Goal: Task Accomplishment & Management: Manage account settings

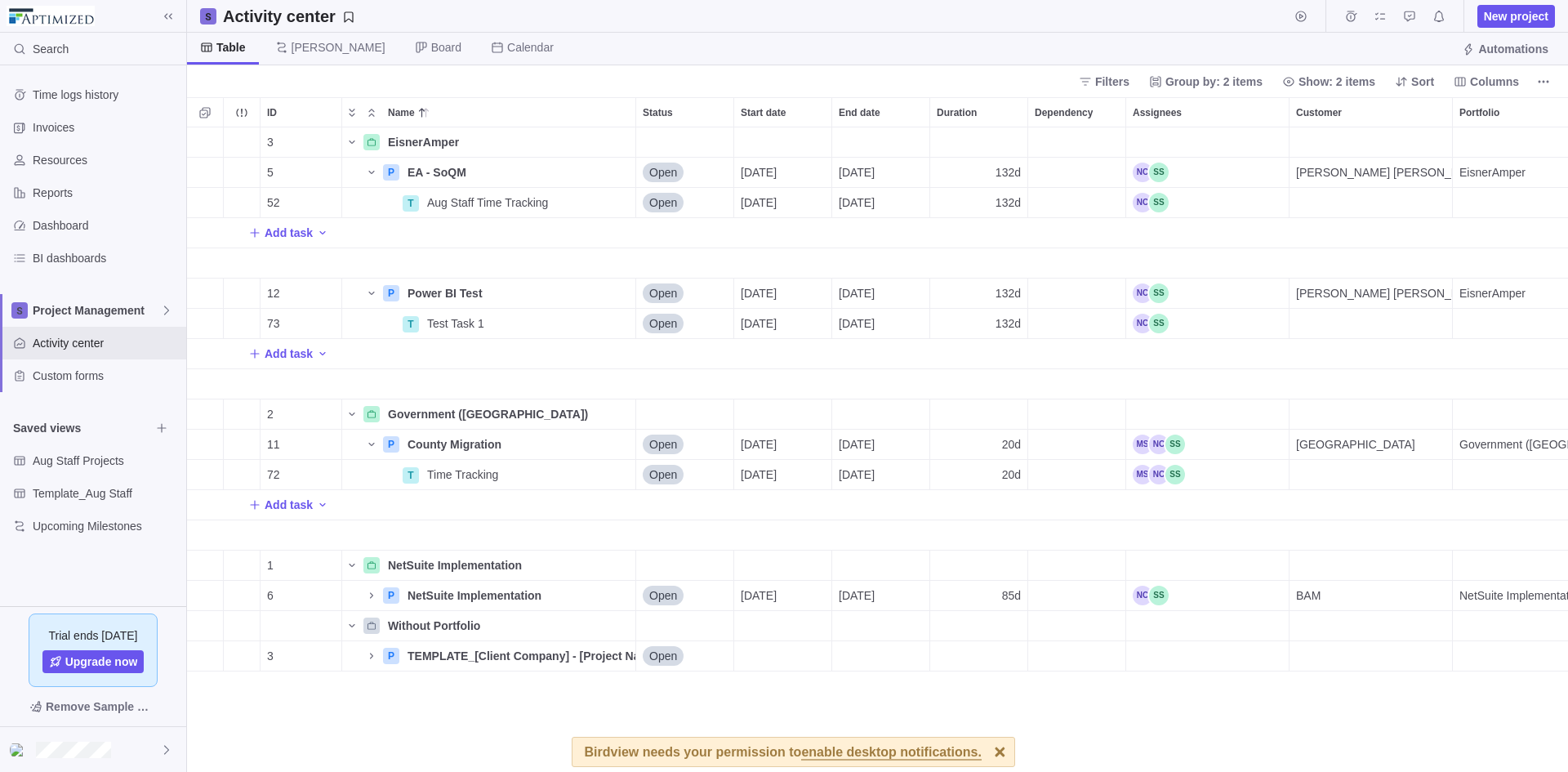
scroll to position [632, 1368]
click at [556, 284] on span "Details" at bounding box center [575, 293] width 67 height 23
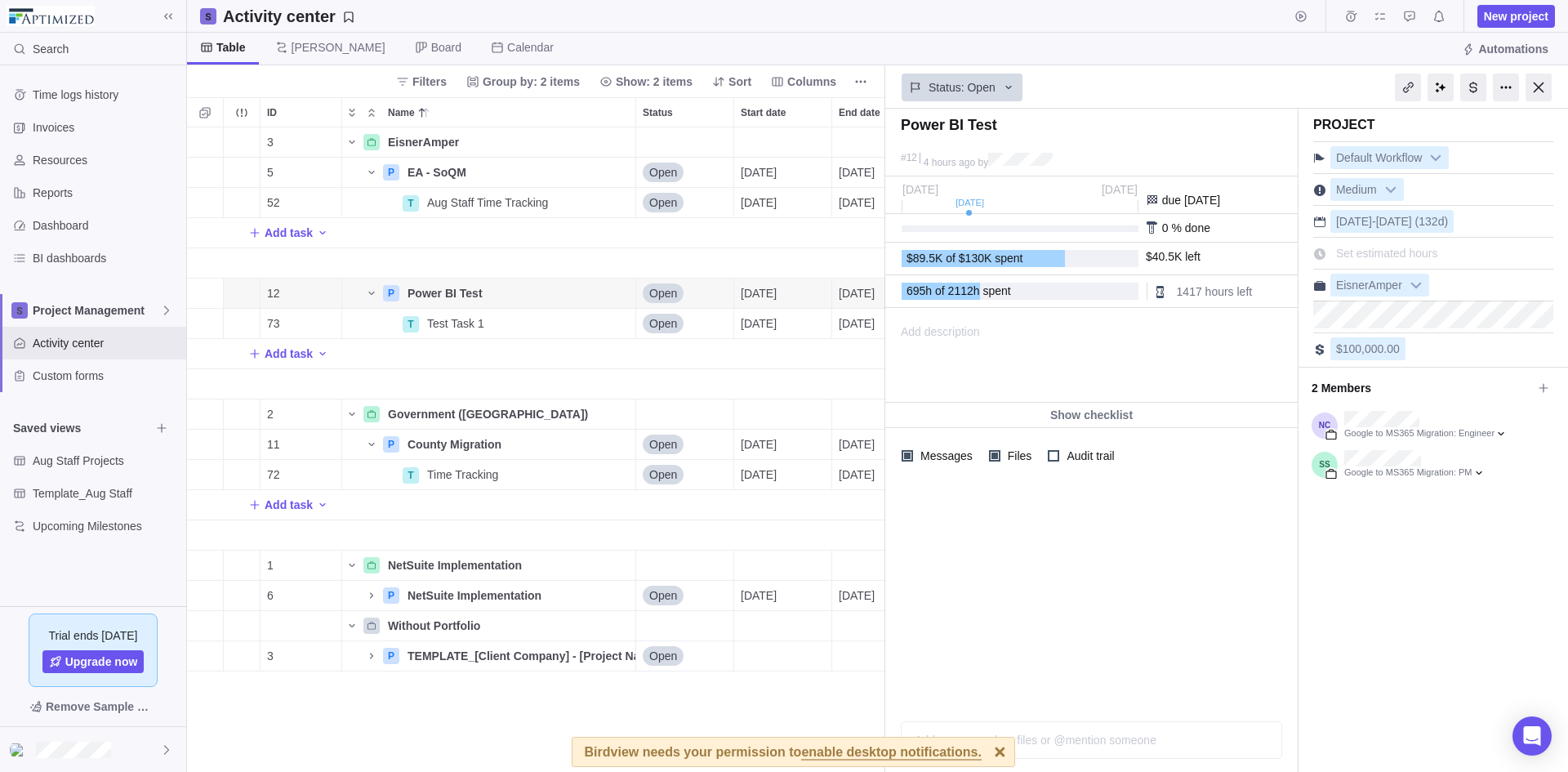
click at [1534, 374] on div "2 Members" at bounding box center [1433, 388] width 243 height 28
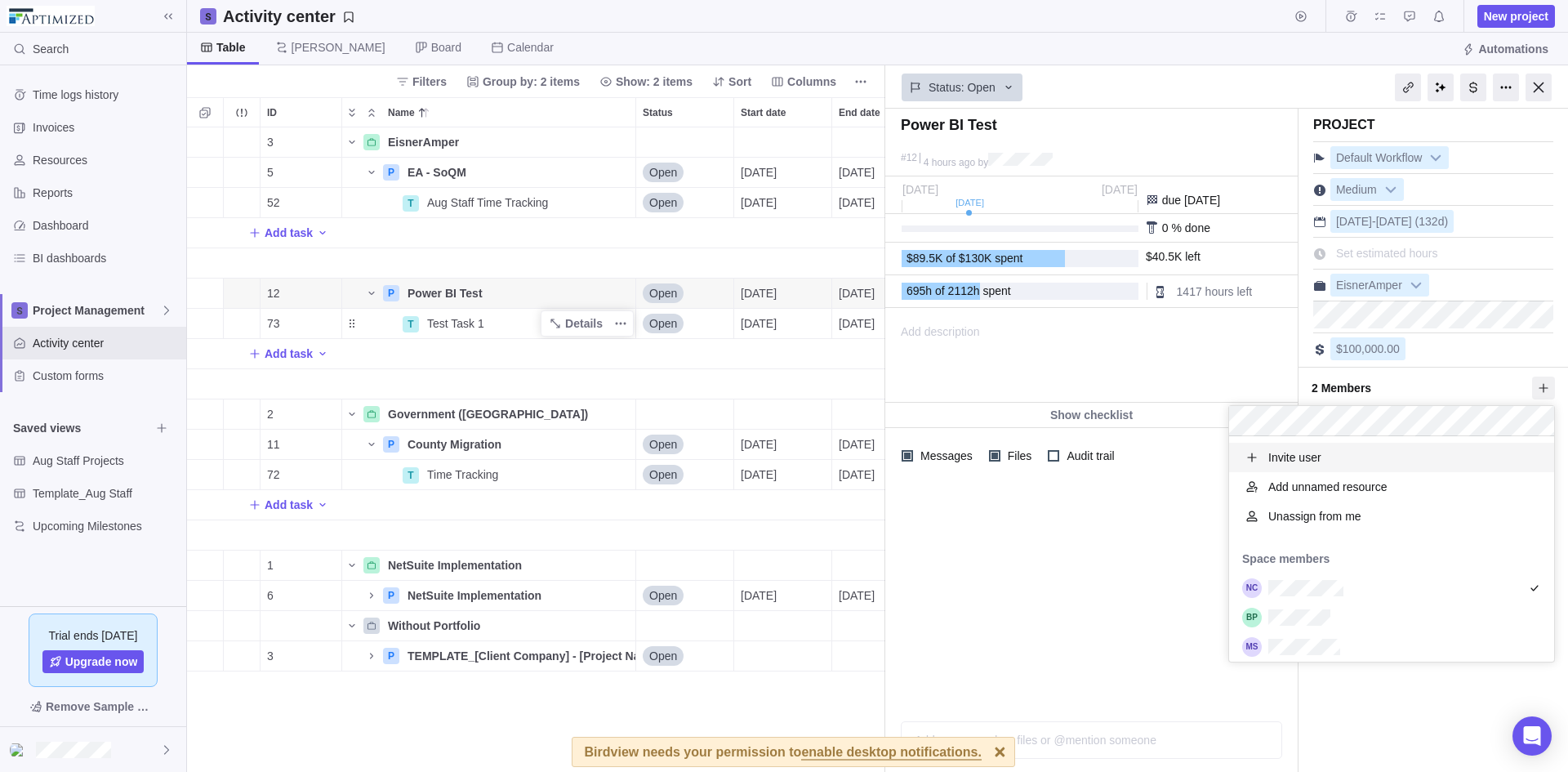
click at [550, 311] on body "Search Time logs history Invoices Resources Reports Dashboard BI dashboards Pro…" at bounding box center [784, 386] width 1568 height 772
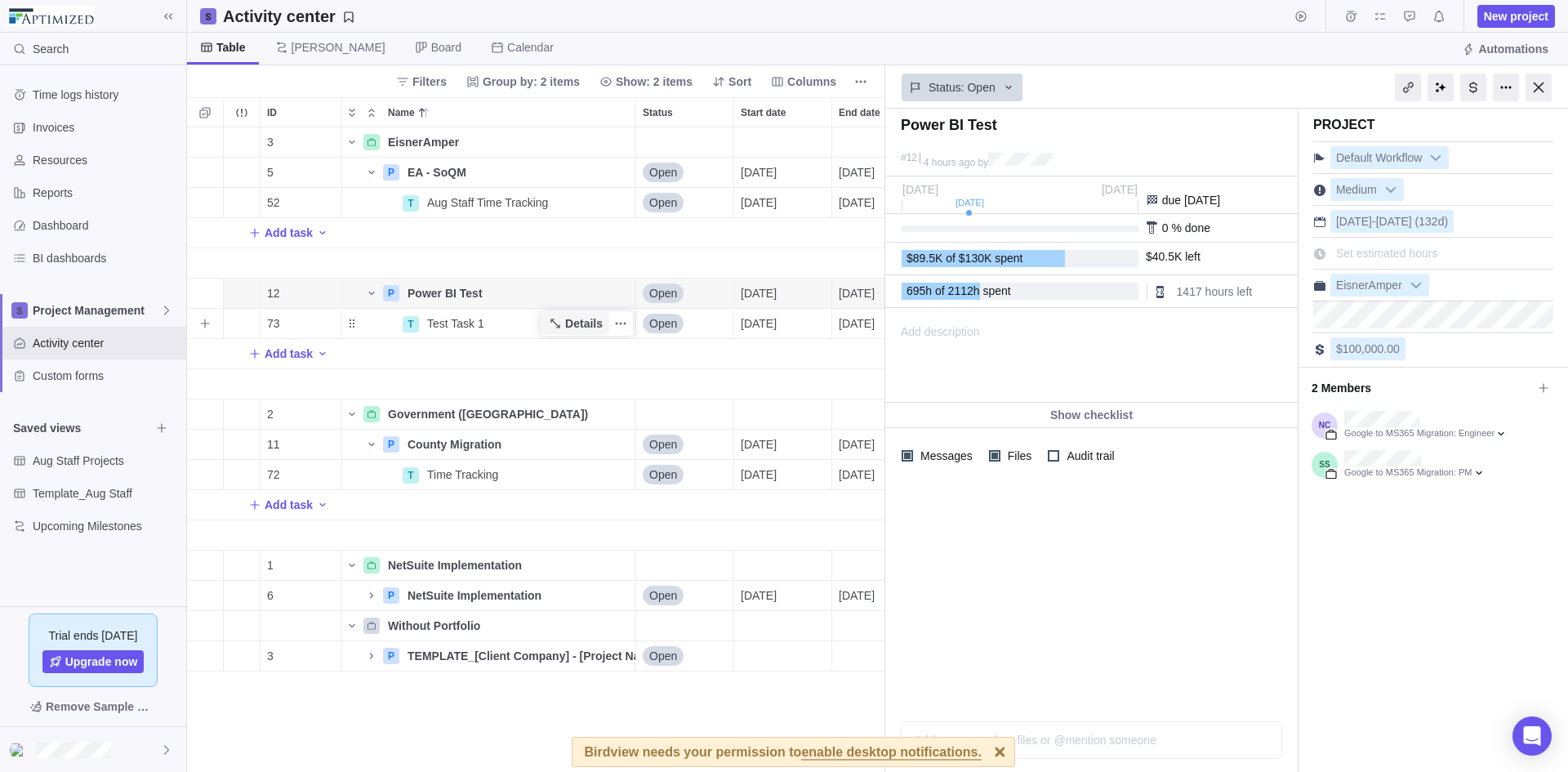
click at [584, 315] on span "Details" at bounding box center [583, 323] width 37 height 16
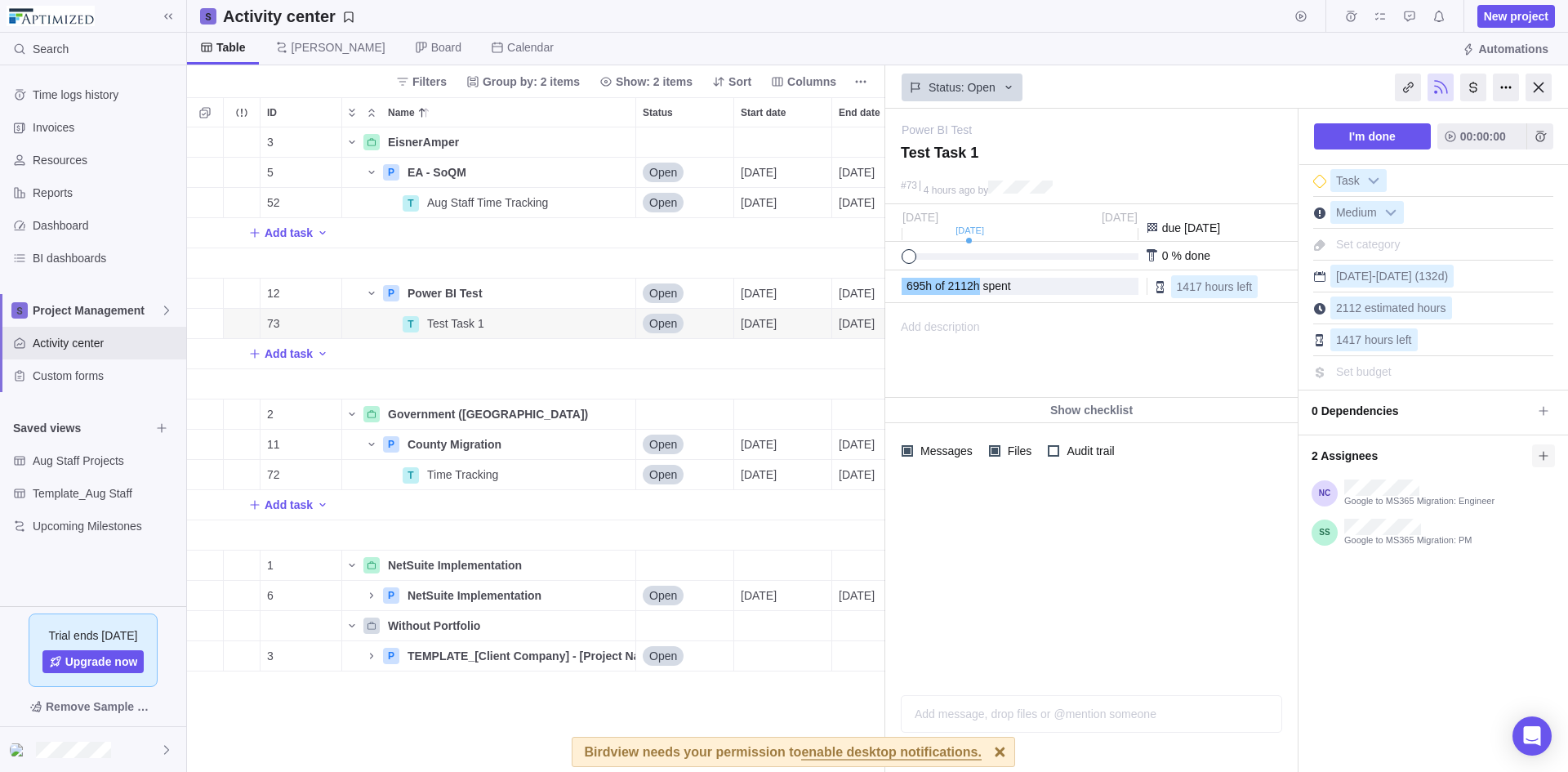
click at [1534, 450] on span at bounding box center [1543, 456] width 23 height 23
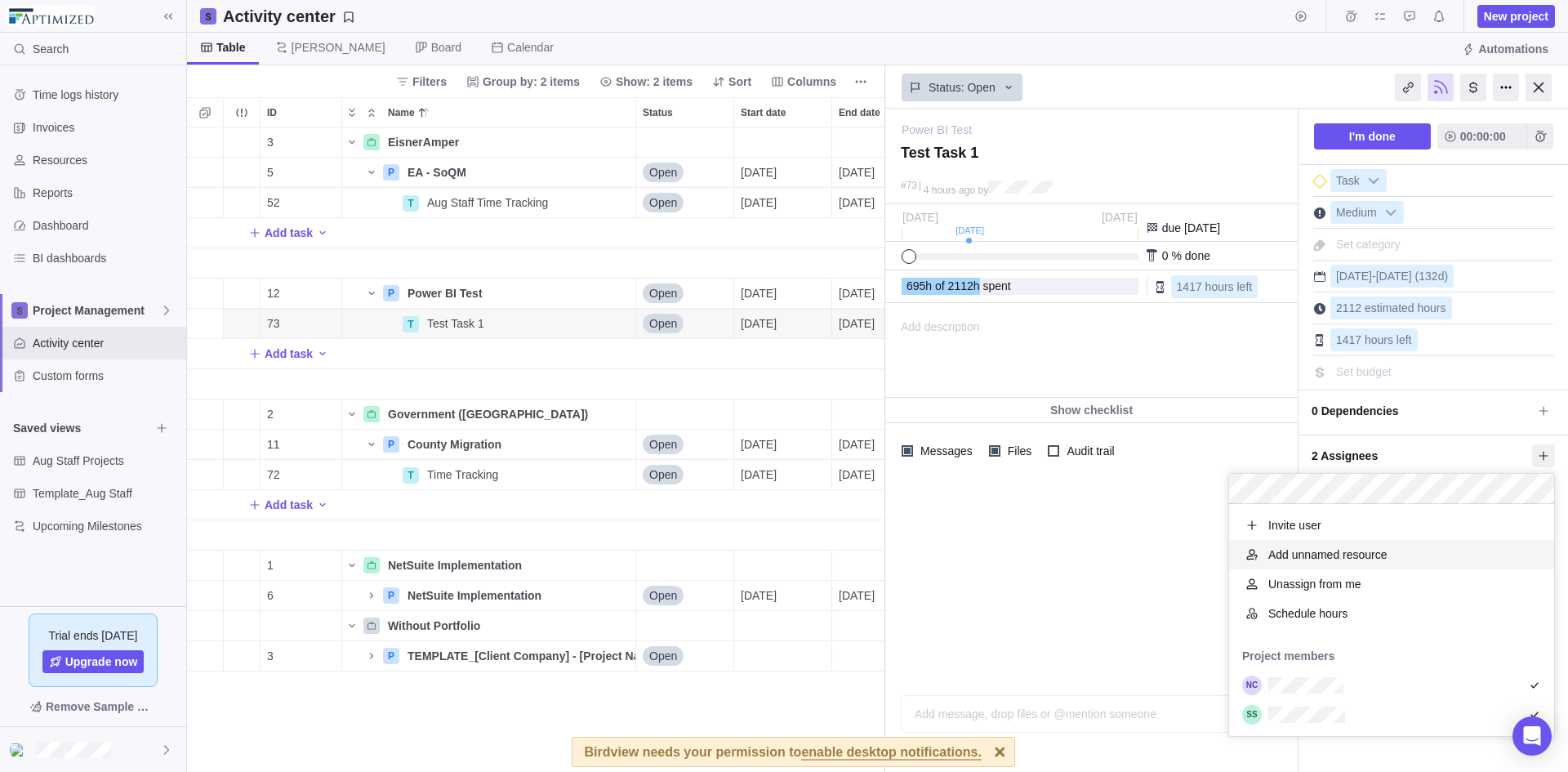
scroll to position [220, 313]
click at [1303, 620] on span "Schedule hours" at bounding box center [1308, 613] width 79 height 16
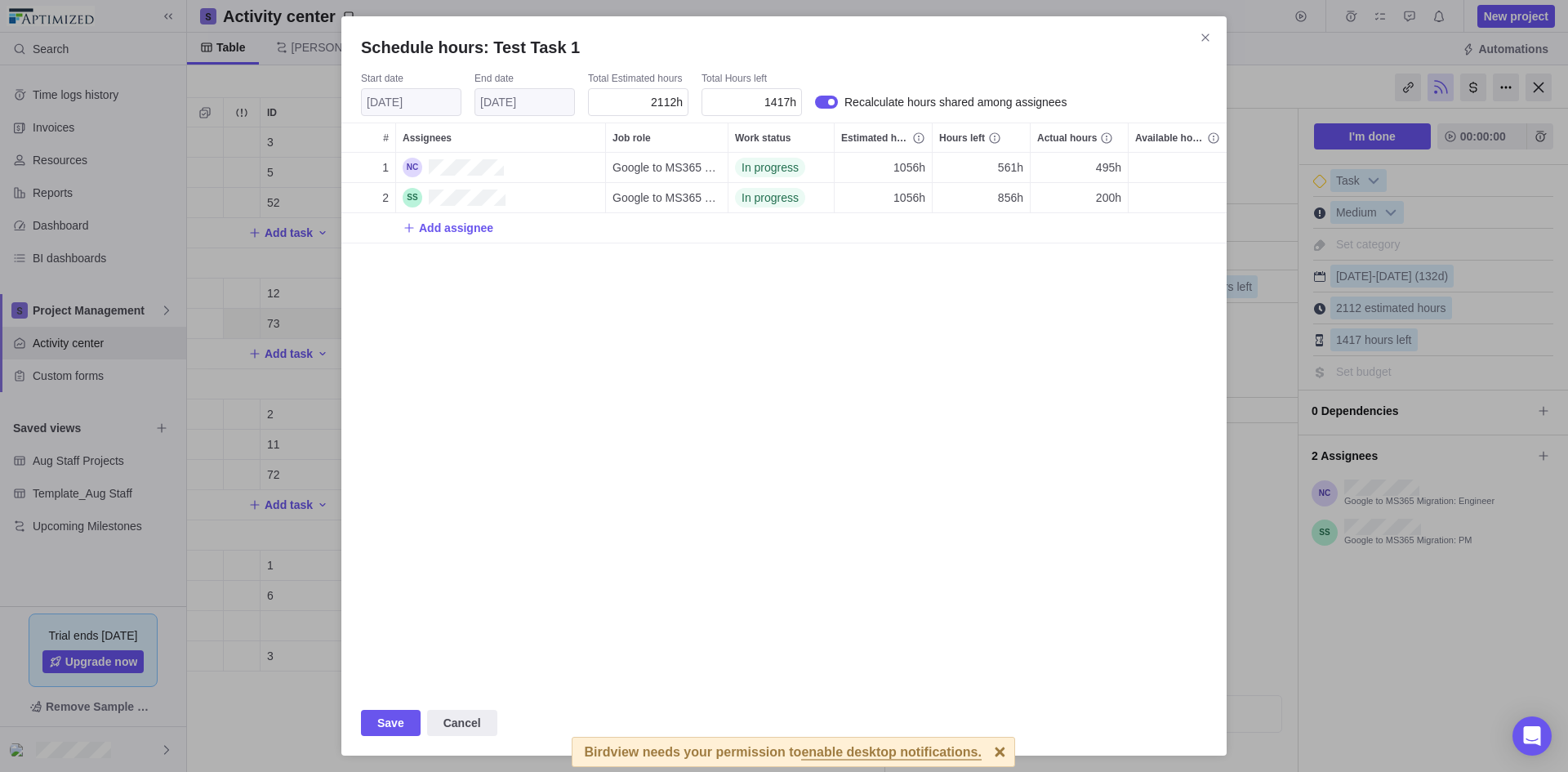
scroll to position [525, 873]
drag, startPoint x: 1201, startPoint y: 37, endPoint x: 1230, endPoint y: 49, distance: 31.4
click at [1207, 42] on icon "Close" at bounding box center [1205, 37] width 13 height 13
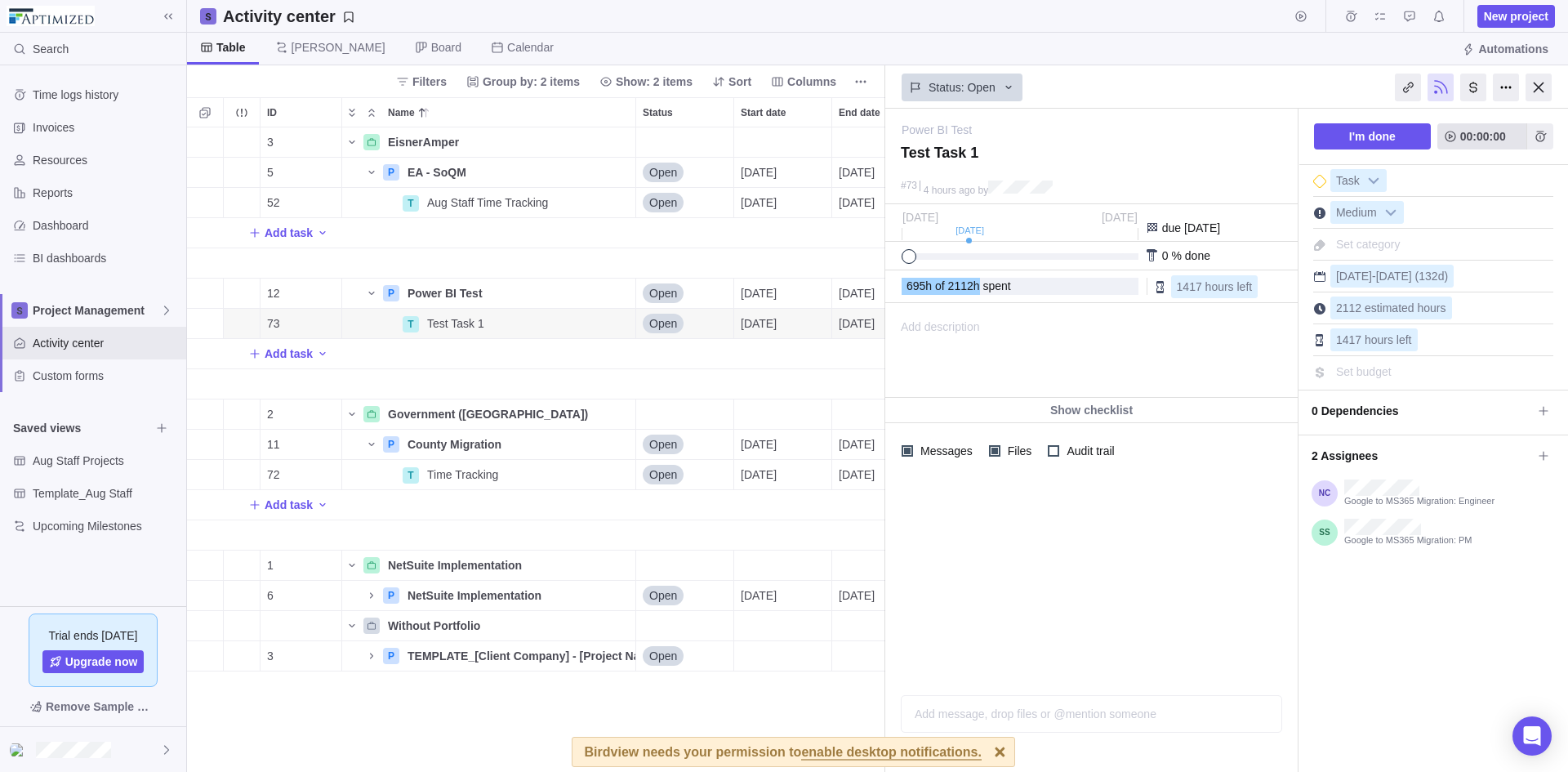
drag, startPoint x: 1479, startPoint y: 93, endPoint x: 1457, endPoint y: 129, distance: 42.2
click at [1457, 129] on div "Status: Open Power BI Test — change Test Task 1 #73 4 hours ago by Activity was…" at bounding box center [1226, 419] width 683 height 707
click at [590, 293] on span "Details" at bounding box center [583, 293] width 37 height 16
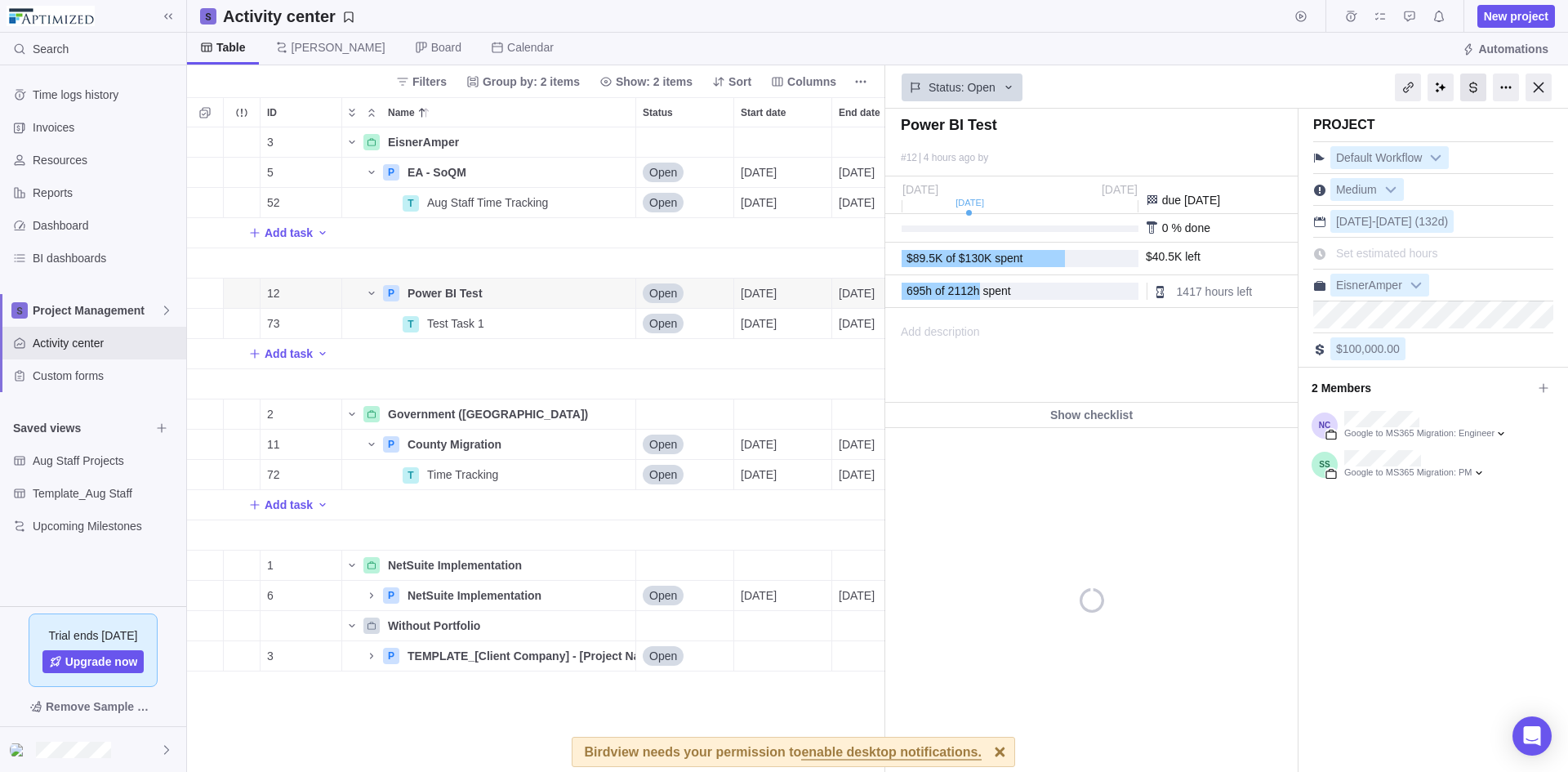
click at [1482, 87] on div at bounding box center [1473, 88] width 26 height 28
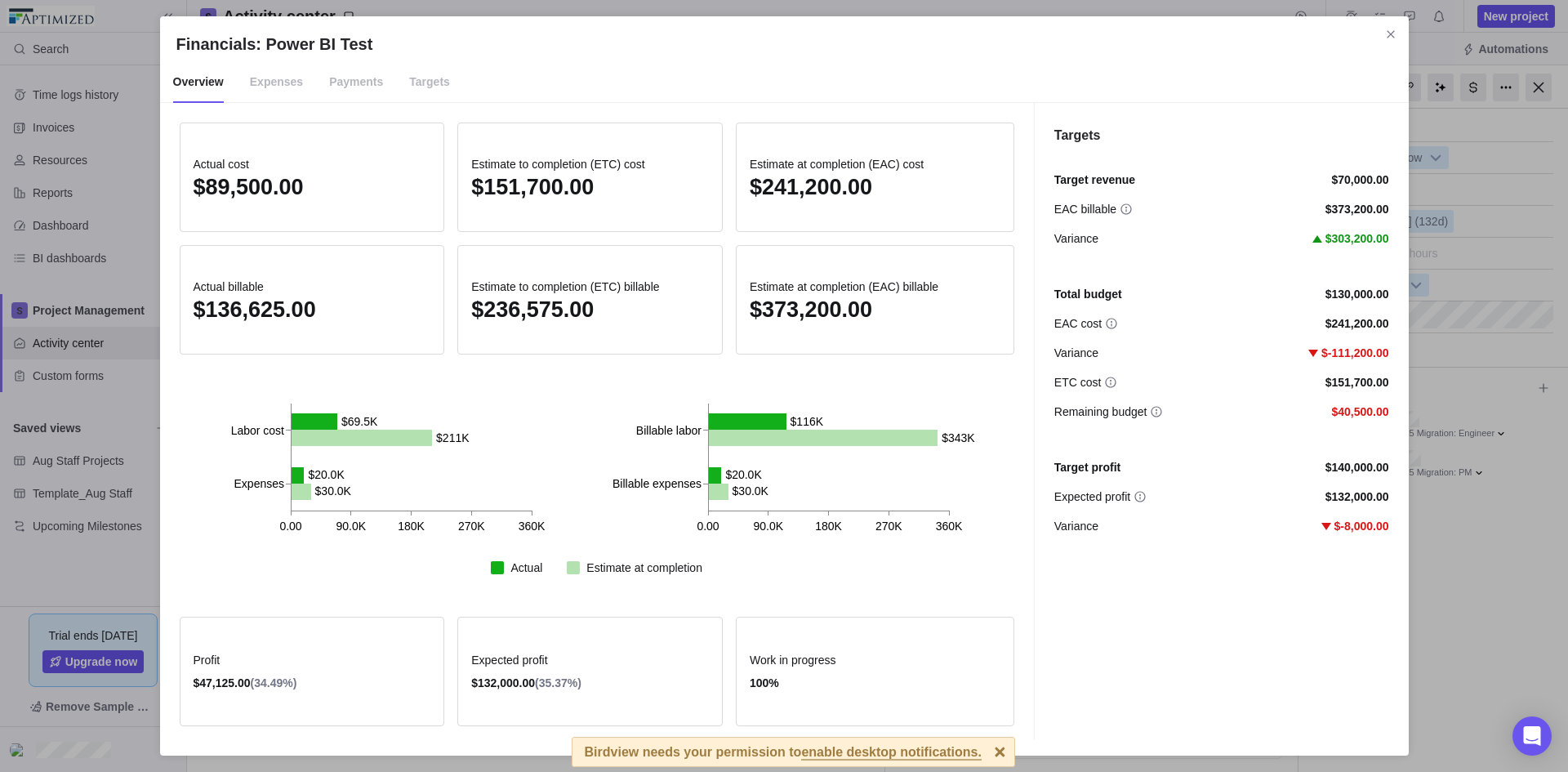
click at [409, 82] on span "Targets" at bounding box center [429, 82] width 41 height 41
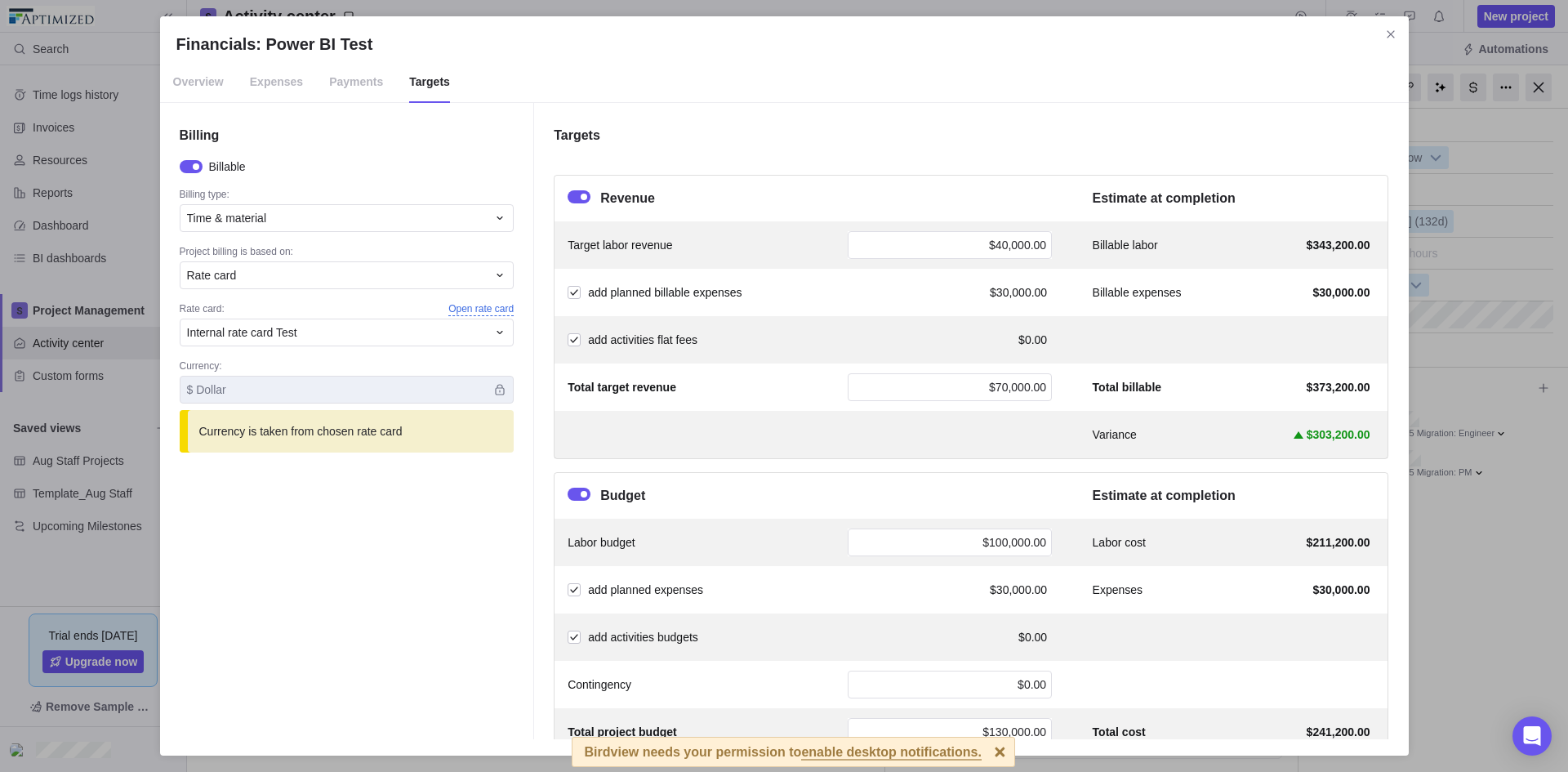
click at [464, 307] on span "Open rate card" at bounding box center [480, 309] width 65 height 14
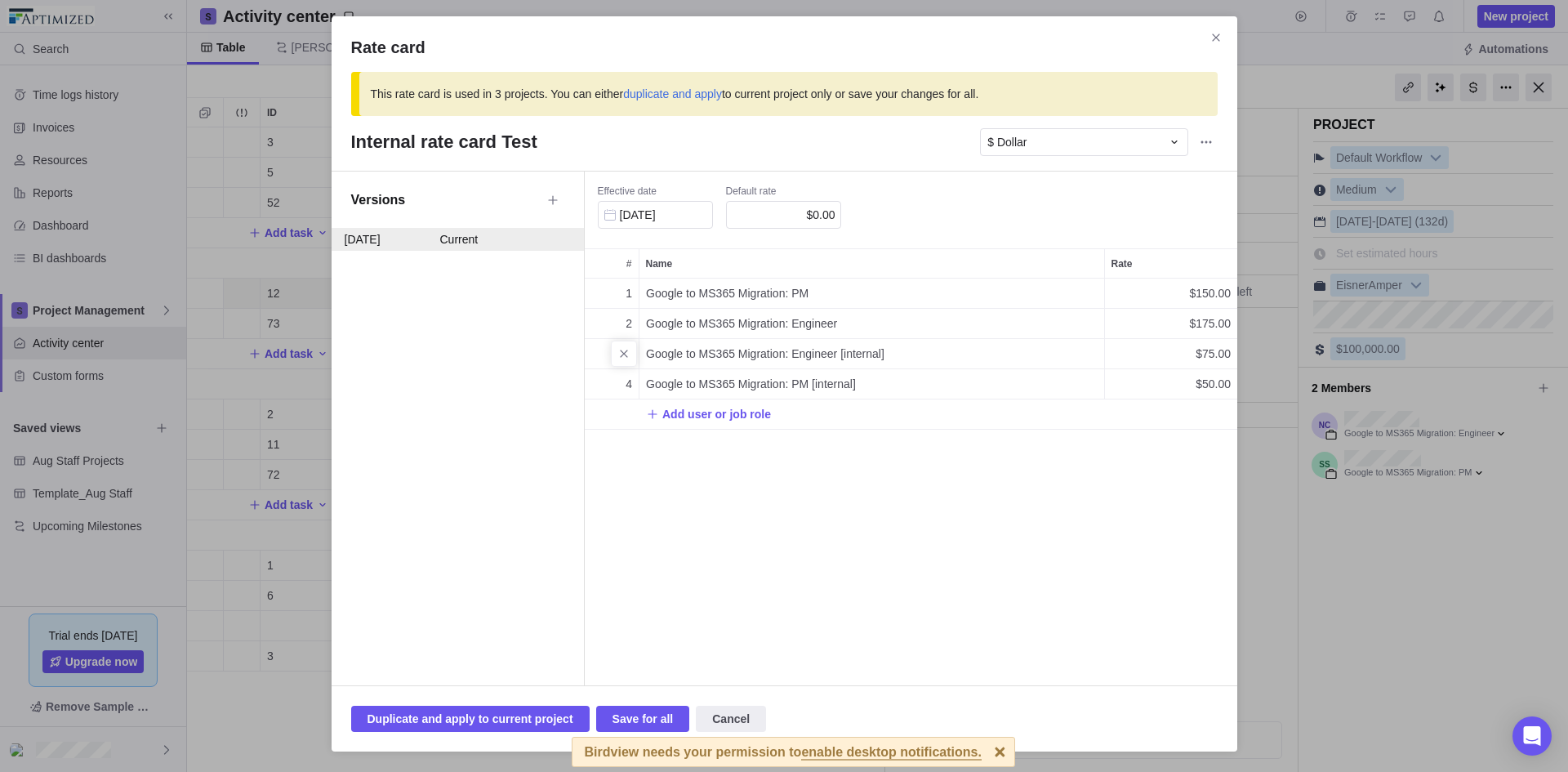
scroll to position [394, 640]
click at [1222, 33] on icon "Close" at bounding box center [1216, 37] width 13 height 13
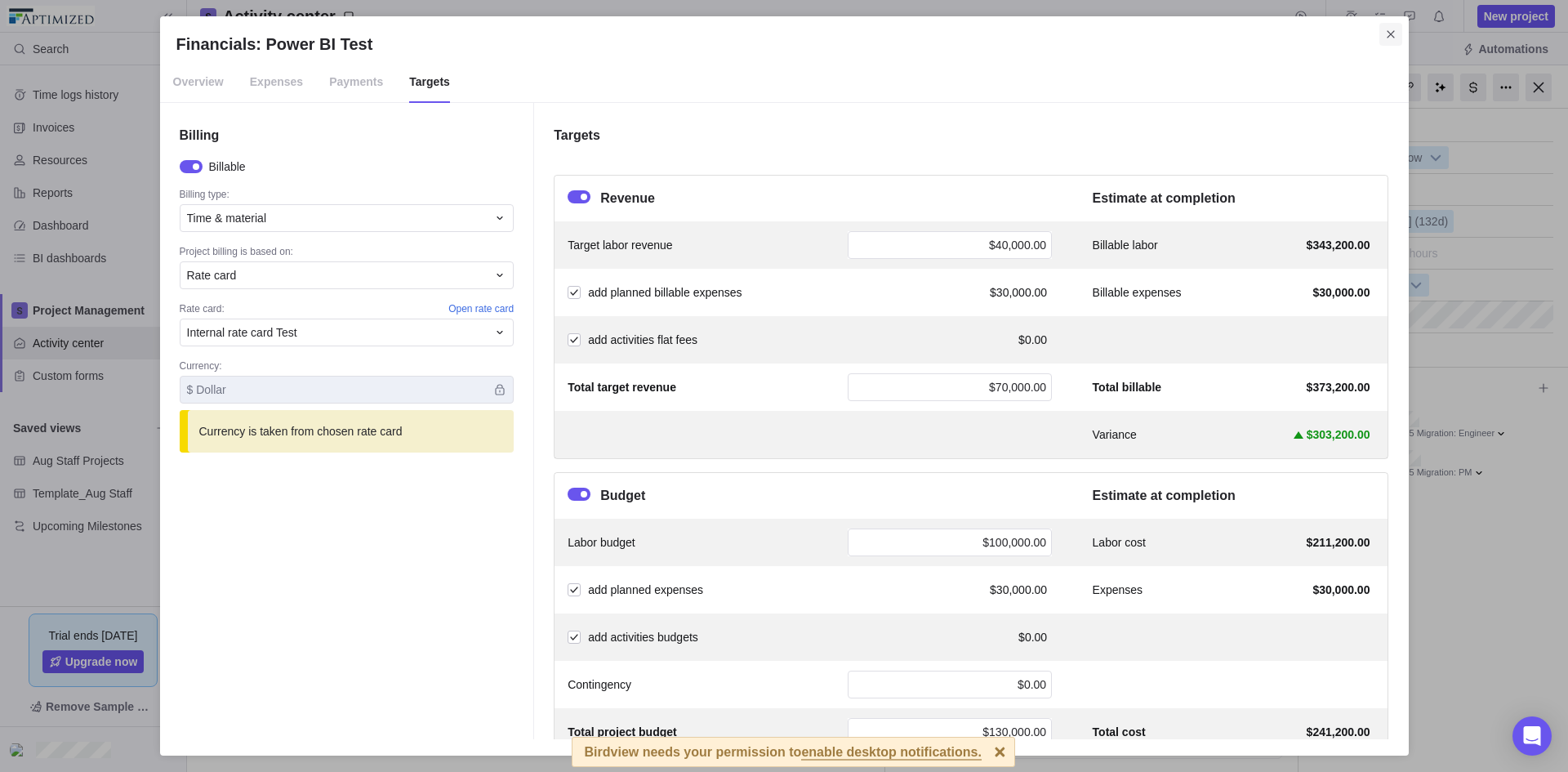
click at [1397, 30] on span "Close" at bounding box center [1390, 34] width 23 height 23
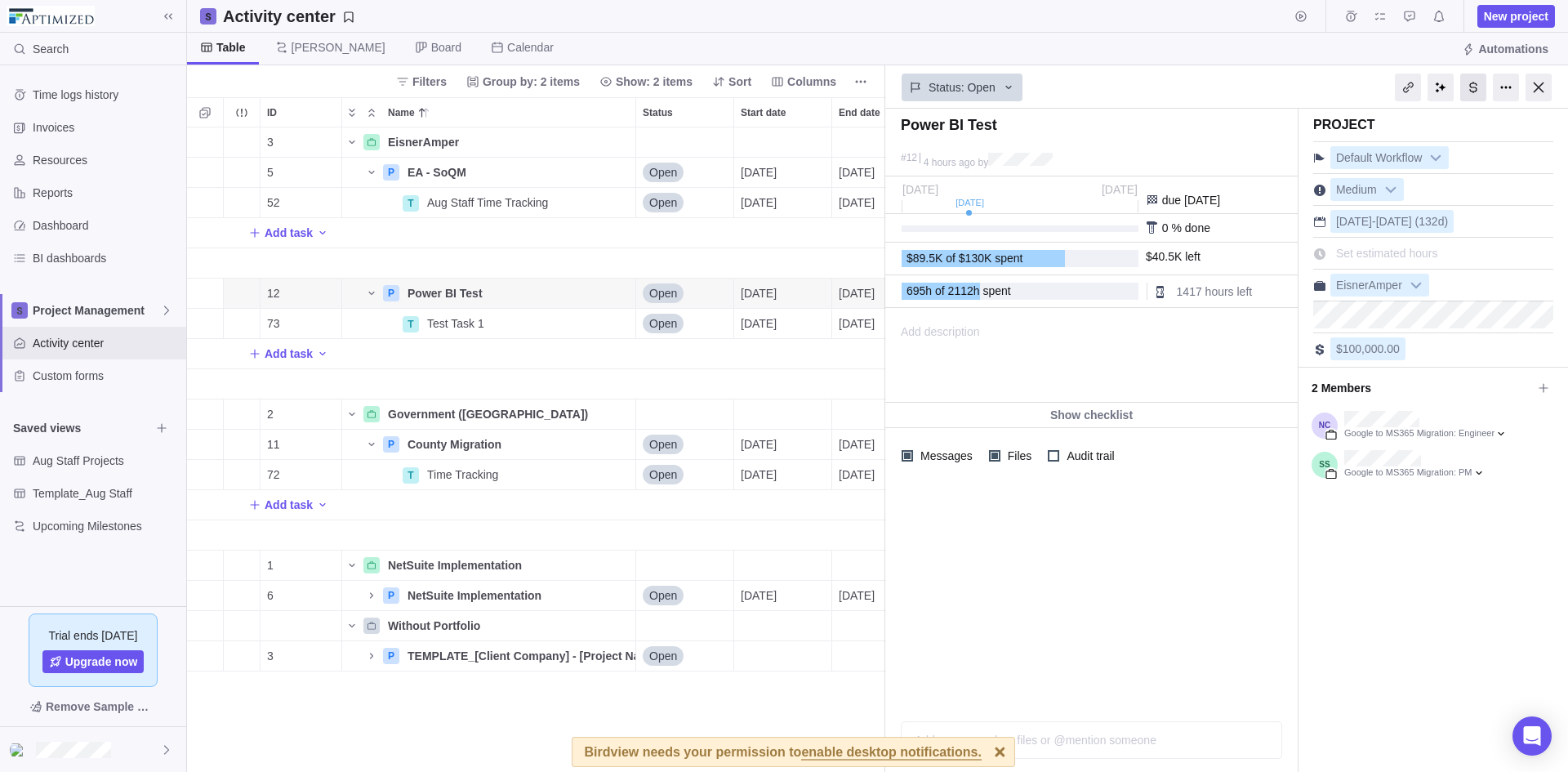
click at [1460, 97] on div at bounding box center [1473, 88] width 26 height 28
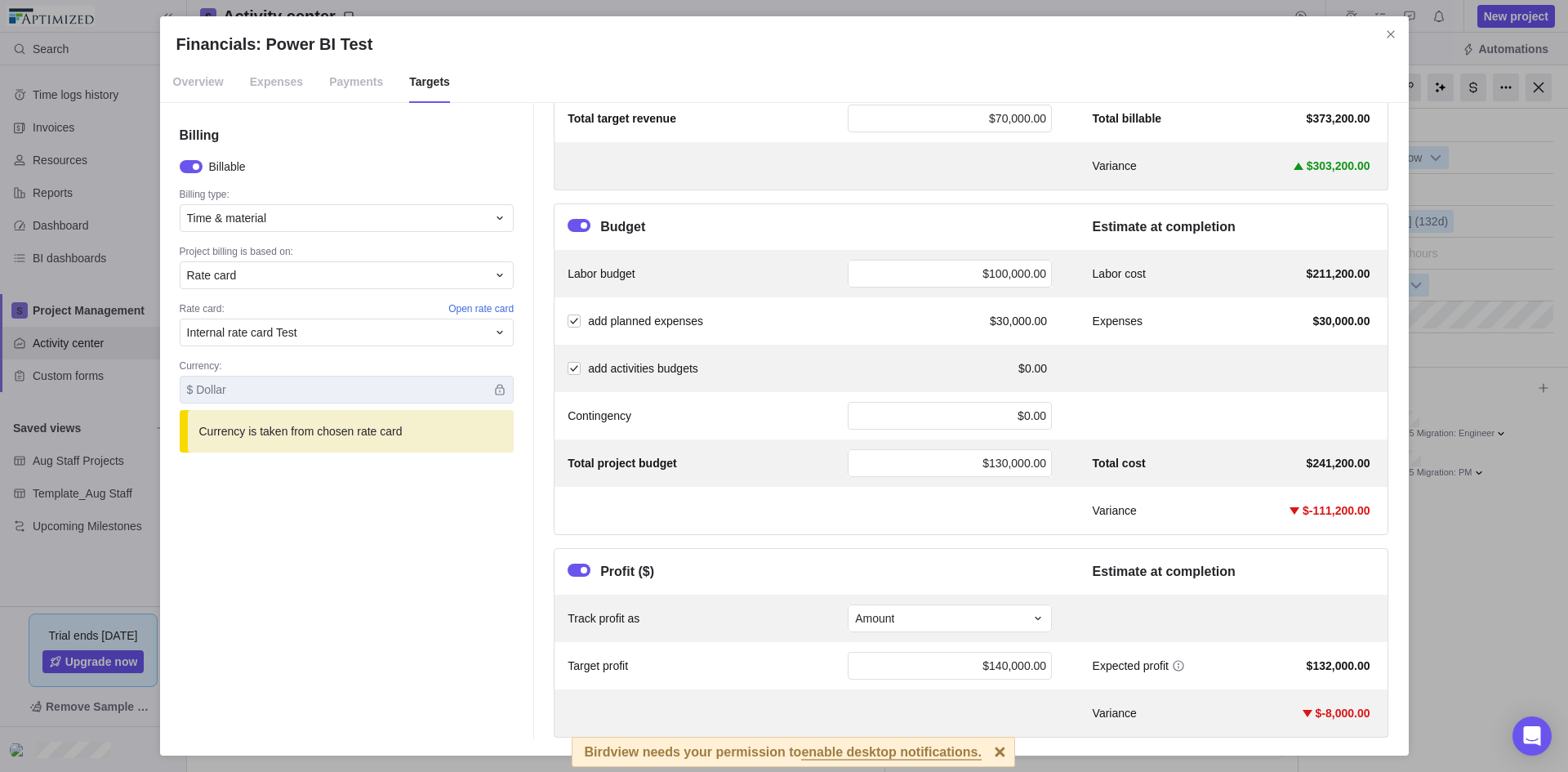
scroll to position [290, 0]
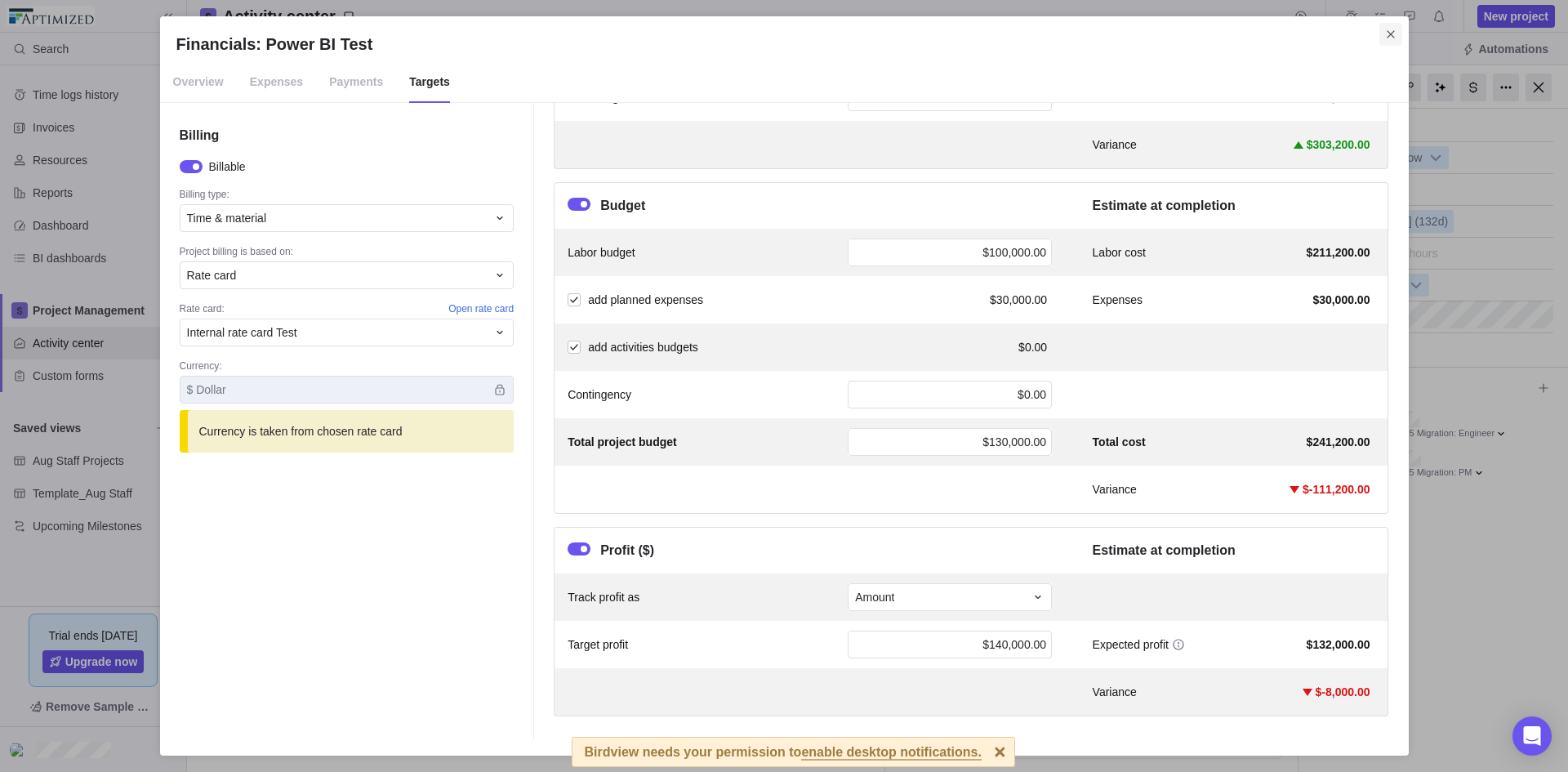
click at [1394, 40] on icon "Close" at bounding box center [1390, 34] width 13 height 13
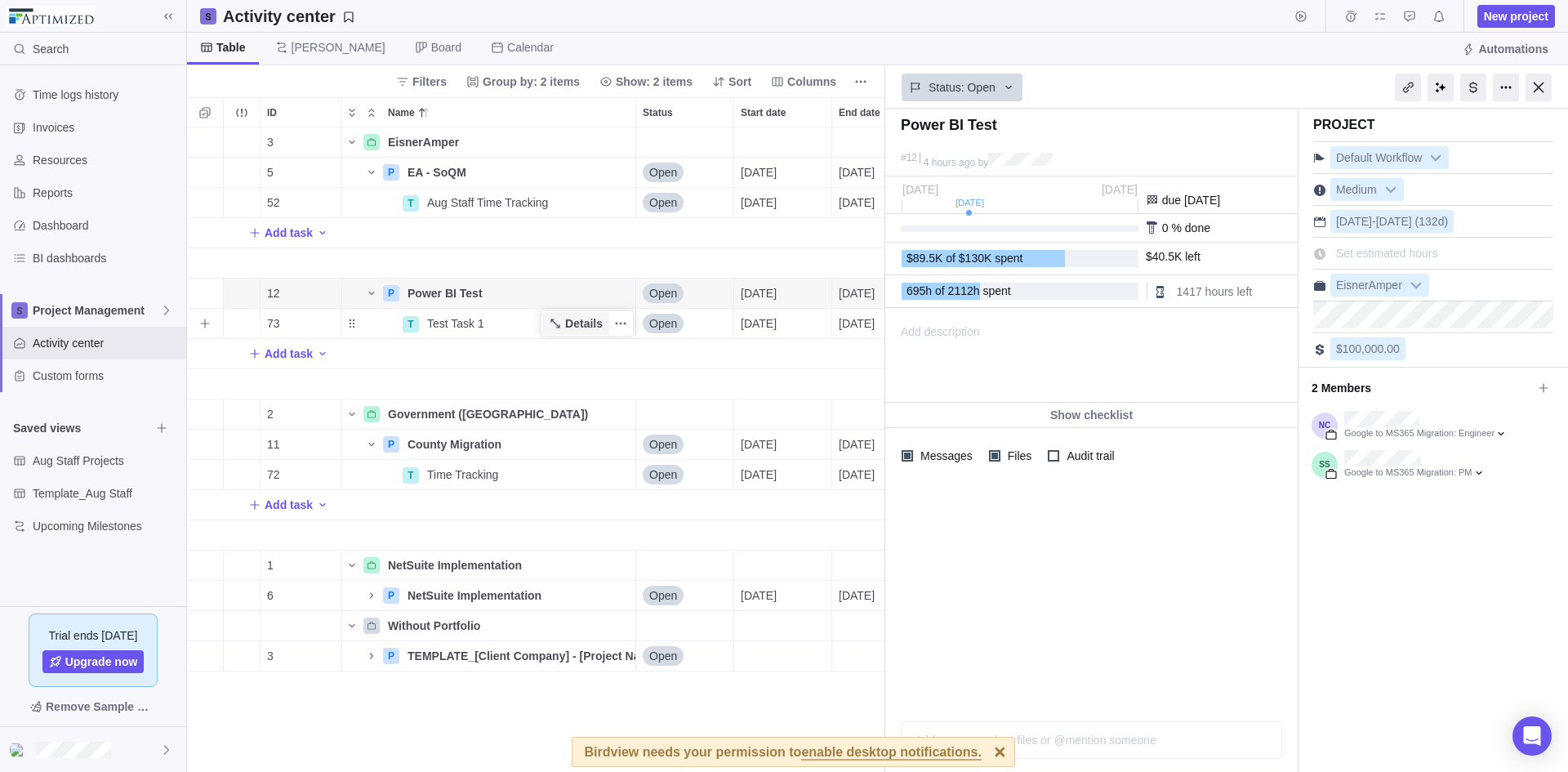
click at [584, 320] on span "Details" at bounding box center [583, 323] width 37 height 16
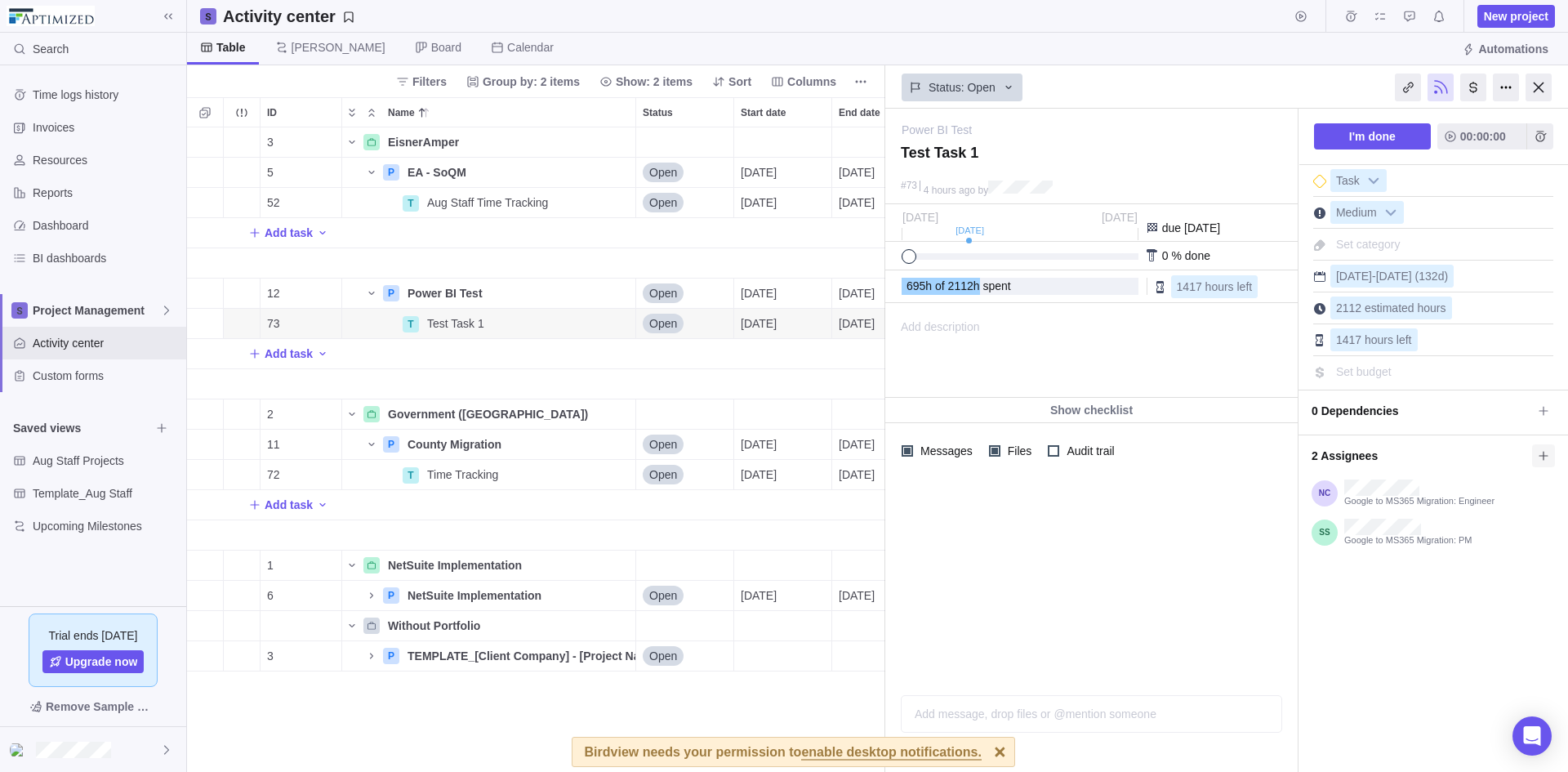
click at [1541, 456] on icon at bounding box center [1543, 455] width 9 height 9
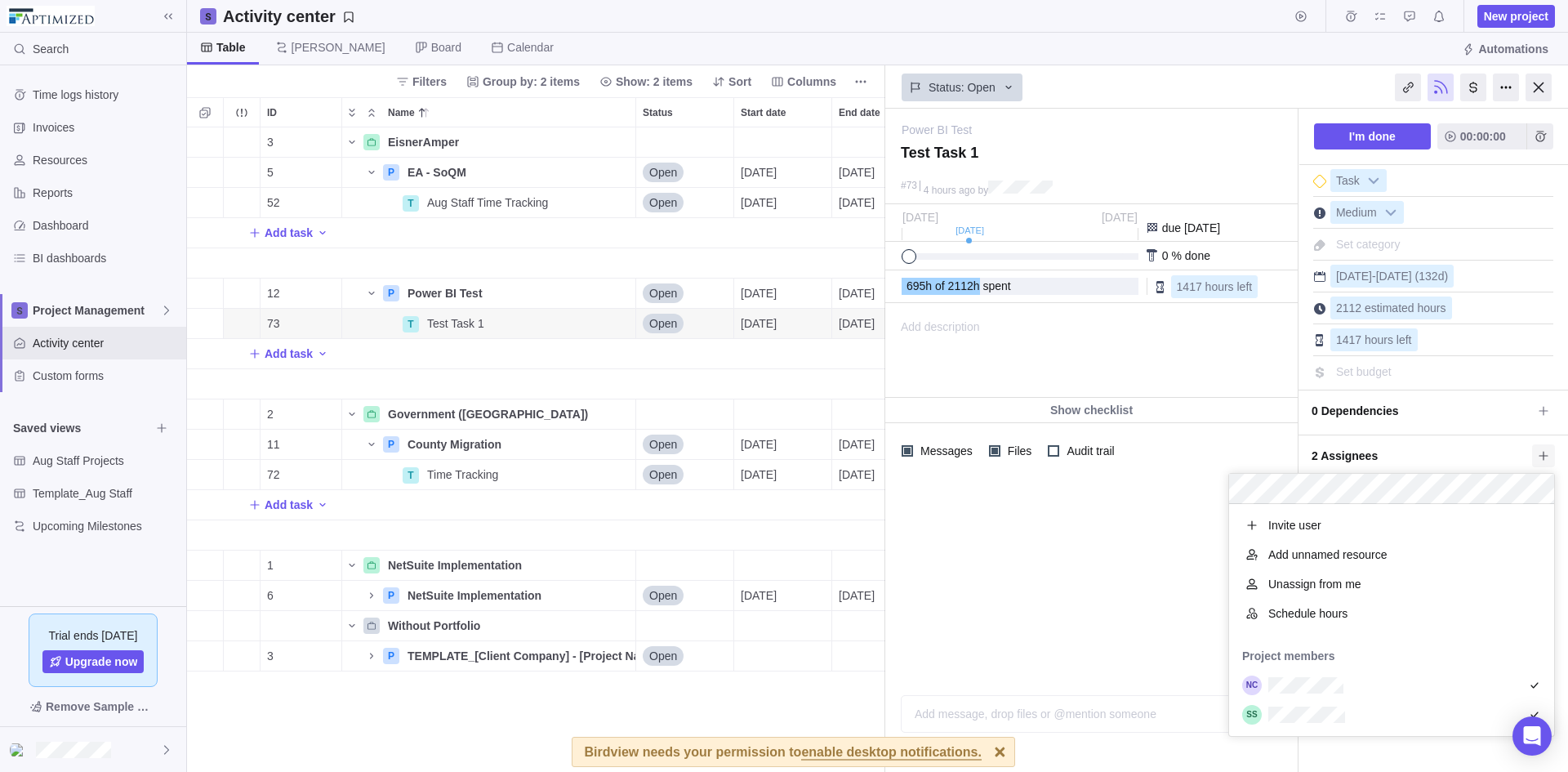
scroll to position [220, 313]
click at [1350, 619] on div "Schedule hours" at bounding box center [1391, 613] width 325 height 30
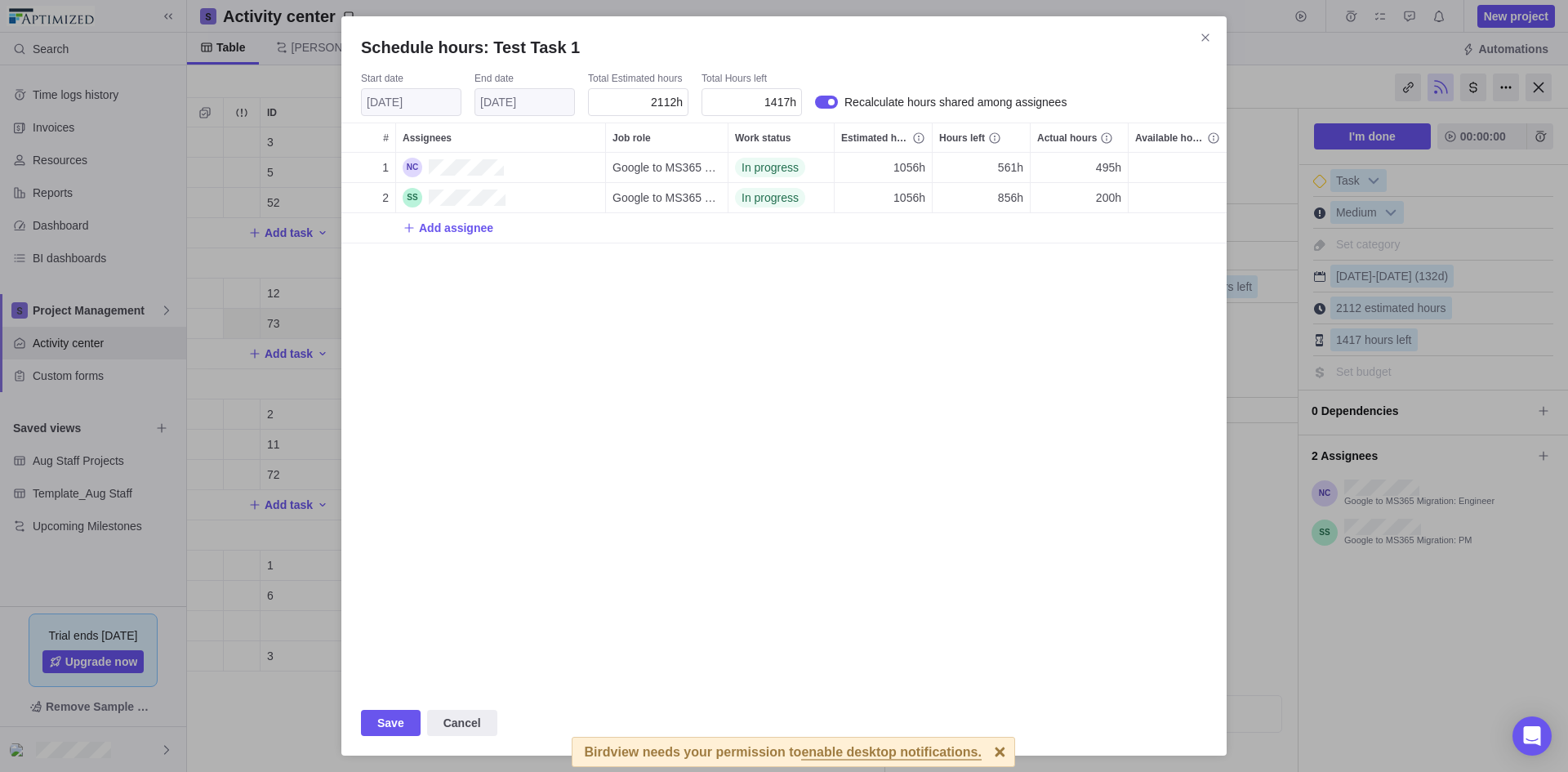
scroll to position [525, 873]
click at [926, 506] on div "1 Google to MS365 Migration: Engineer In progress 1056h 561h 495h 800h 2 Google…" at bounding box center [783, 421] width 885 height 538
click at [1201, 34] on icon "Close" at bounding box center [1205, 37] width 13 height 13
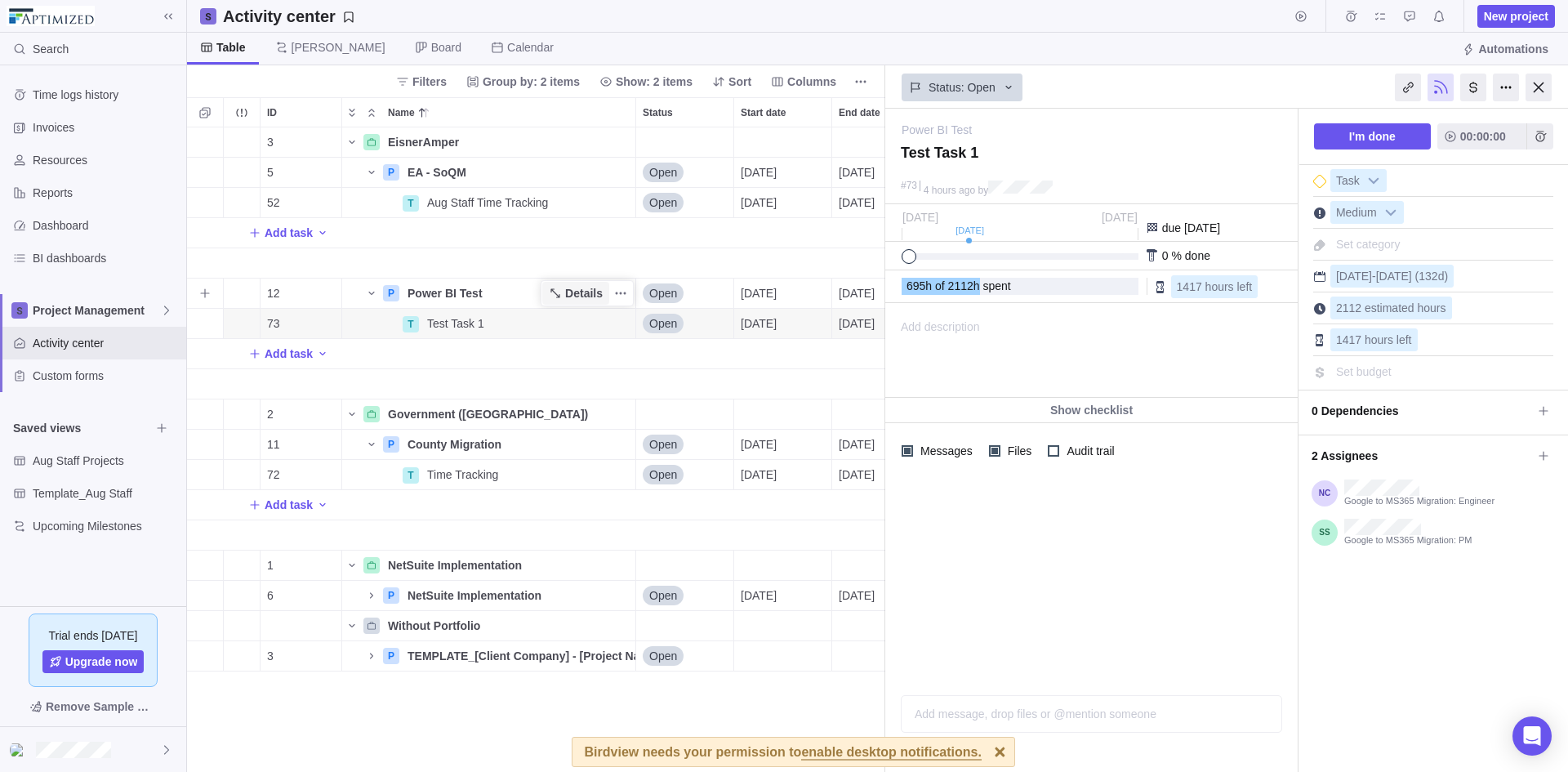
click at [560, 294] on icon "Name" at bounding box center [555, 293] width 13 height 13
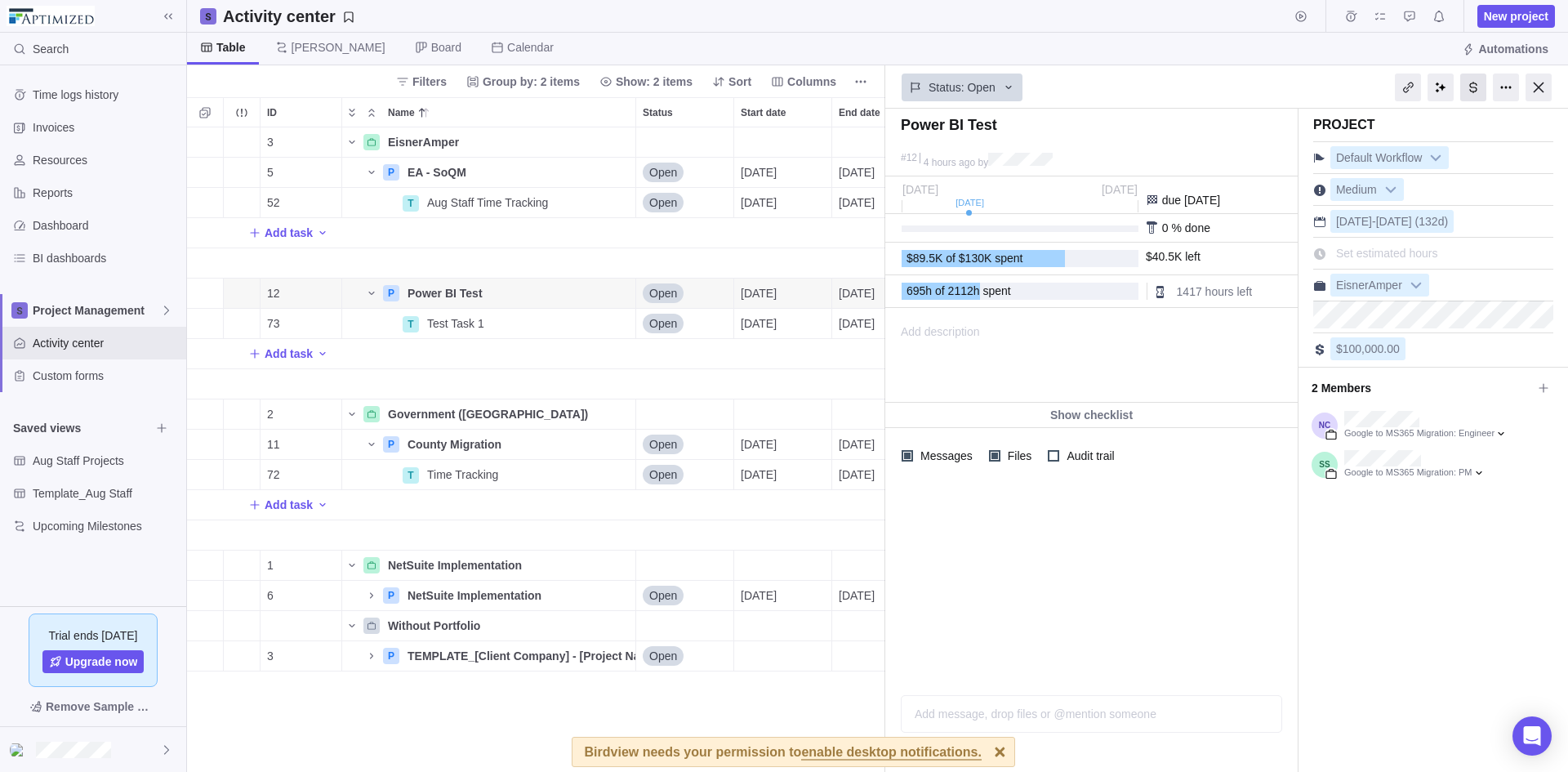
click at [1471, 96] on div at bounding box center [1473, 88] width 26 height 28
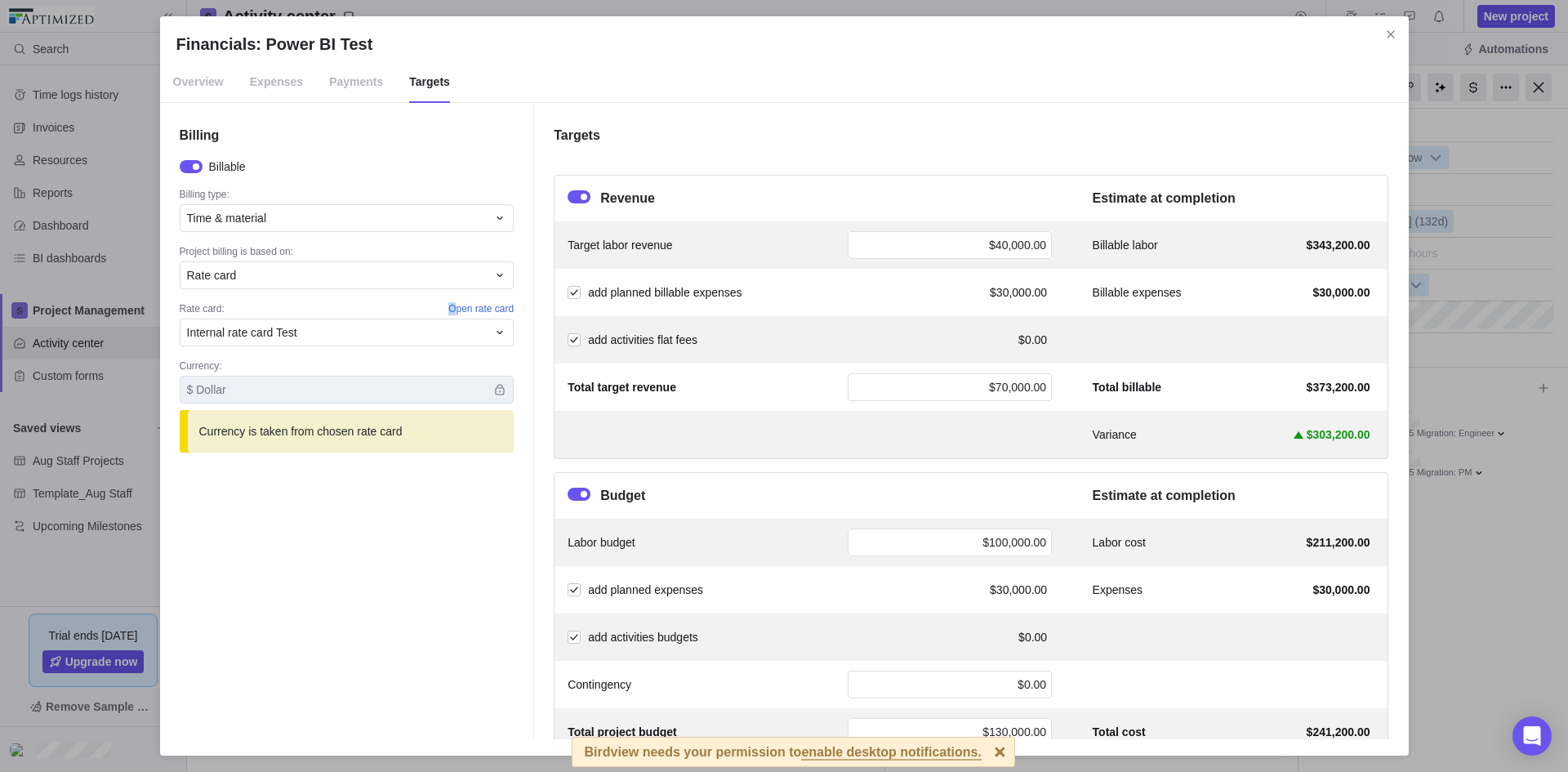
click at [458, 301] on div "Billable Billing type: Time & material Project billing is based on: Rate card R…" at bounding box center [347, 305] width 335 height 294
click at [491, 311] on span "Open rate card" at bounding box center [480, 309] width 65 height 14
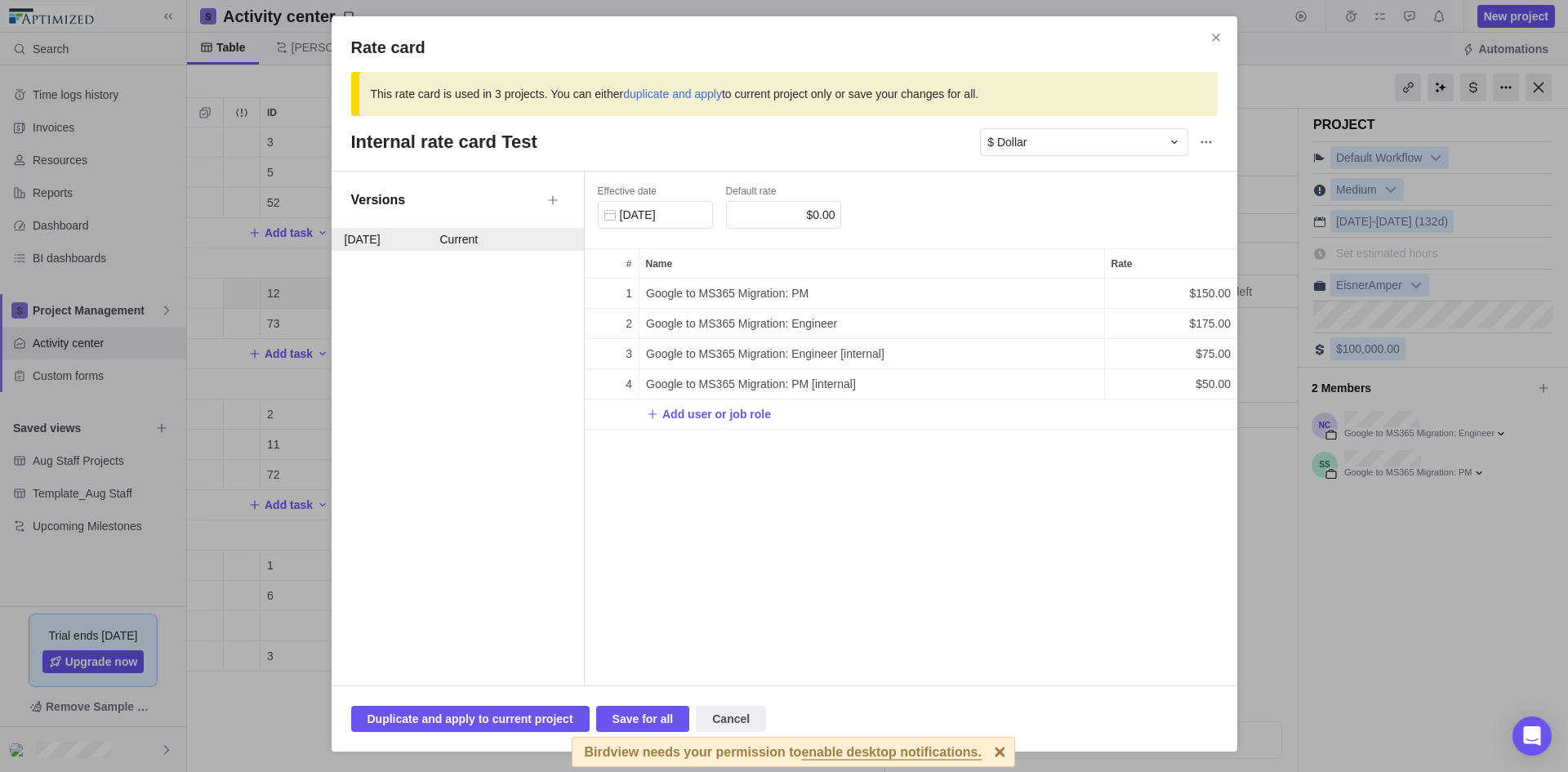
scroll to position [394, 640]
click at [1222, 32] on span "Close" at bounding box center [1216, 37] width 23 height 23
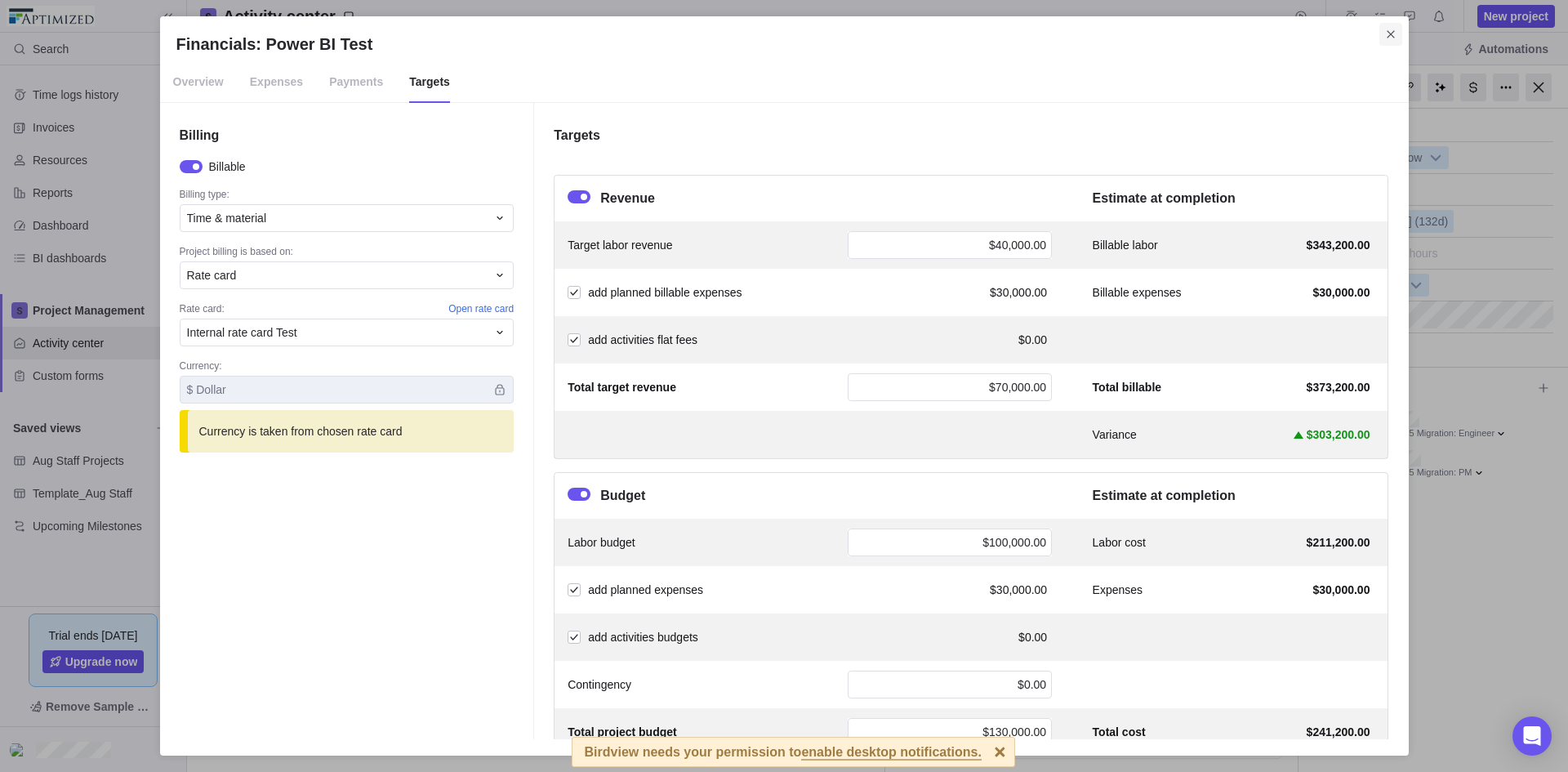
click at [1400, 30] on span "Close" at bounding box center [1390, 34] width 23 height 23
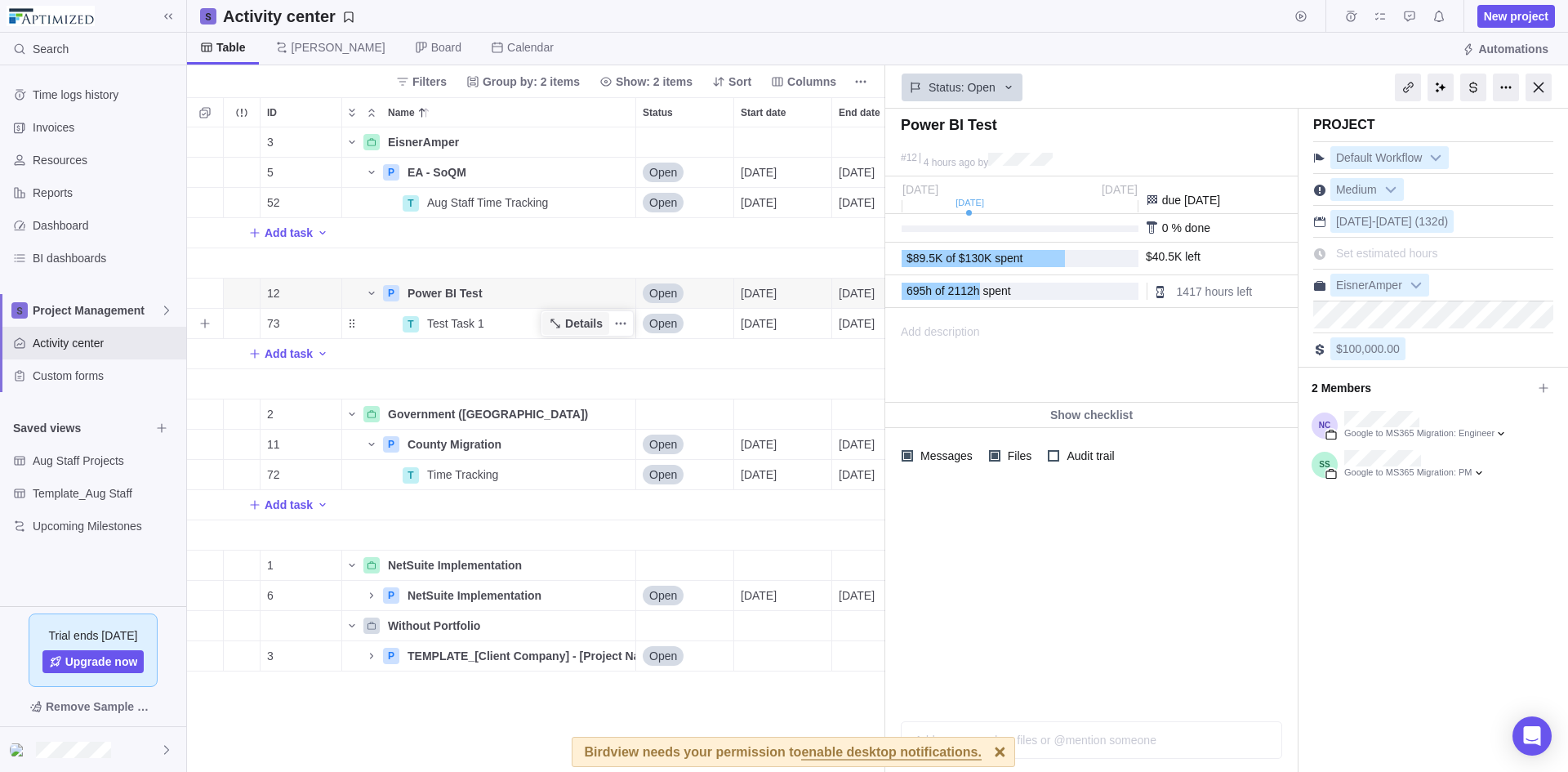
click at [548, 321] on span "Details" at bounding box center [575, 323] width 67 height 23
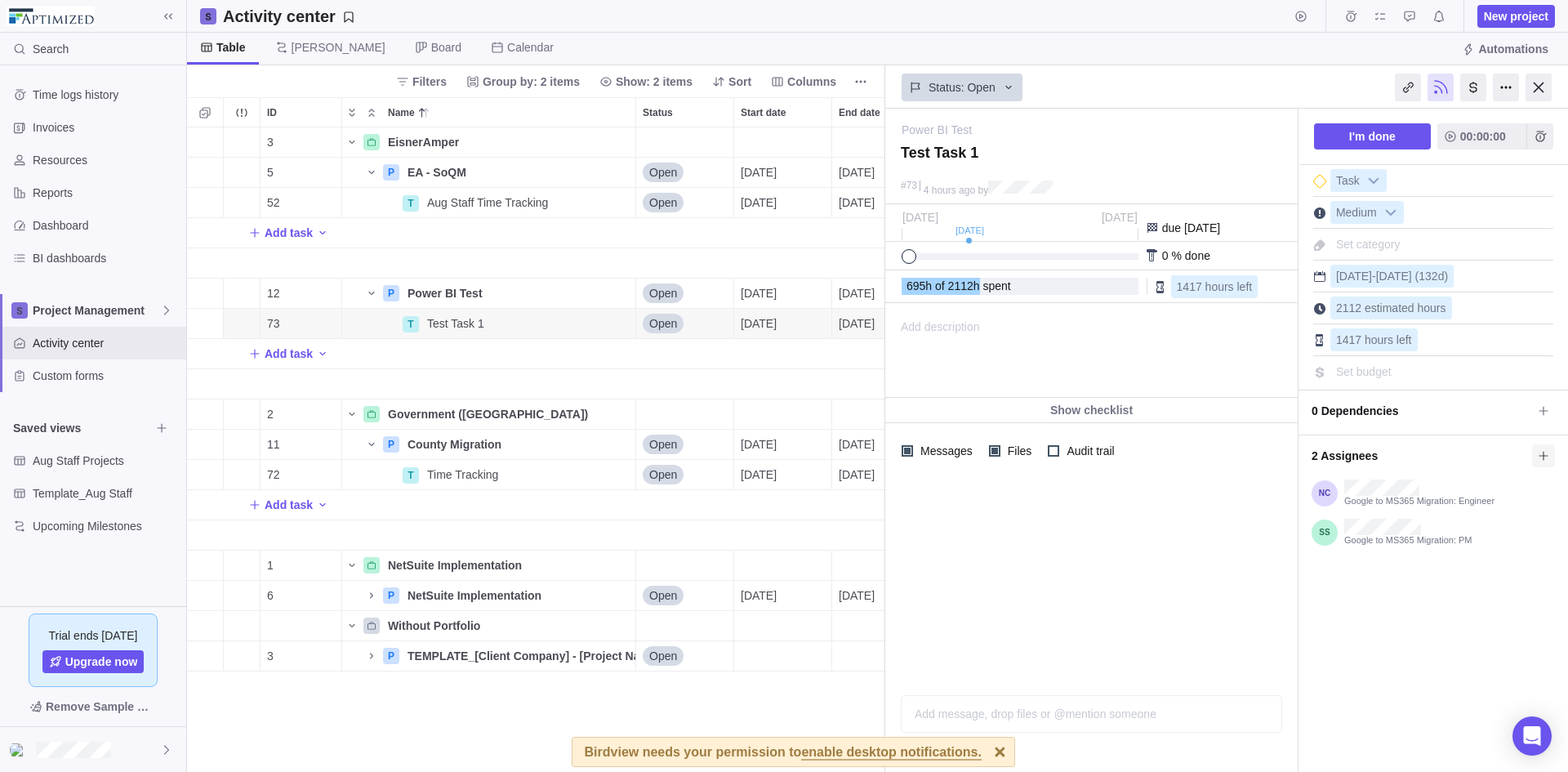
click at [1543, 455] on icon at bounding box center [1543, 455] width 9 height 9
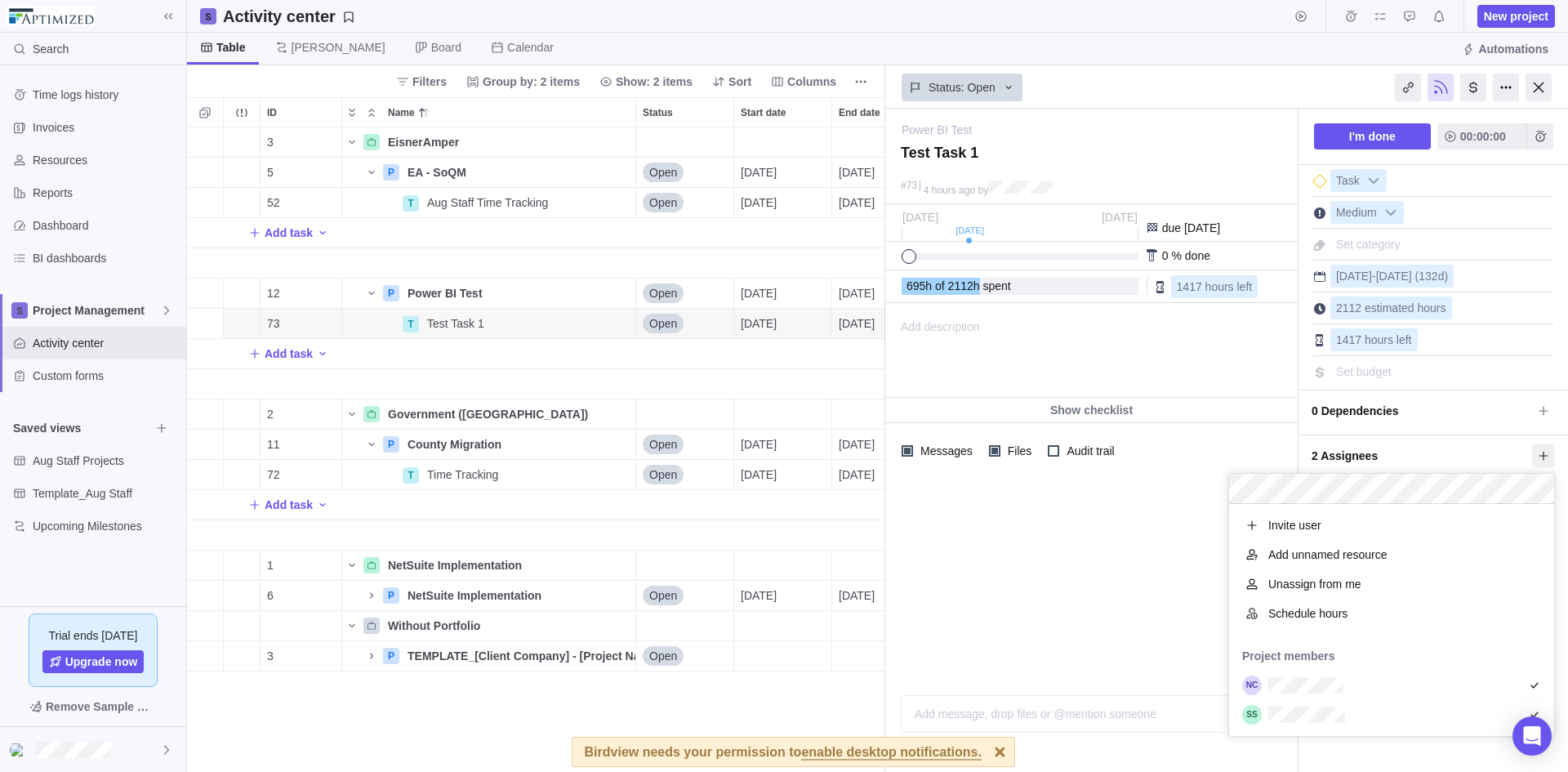
scroll to position [220, 313]
click at [1329, 609] on span "Schedule hours" at bounding box center [1308, 613] width 79 height 16
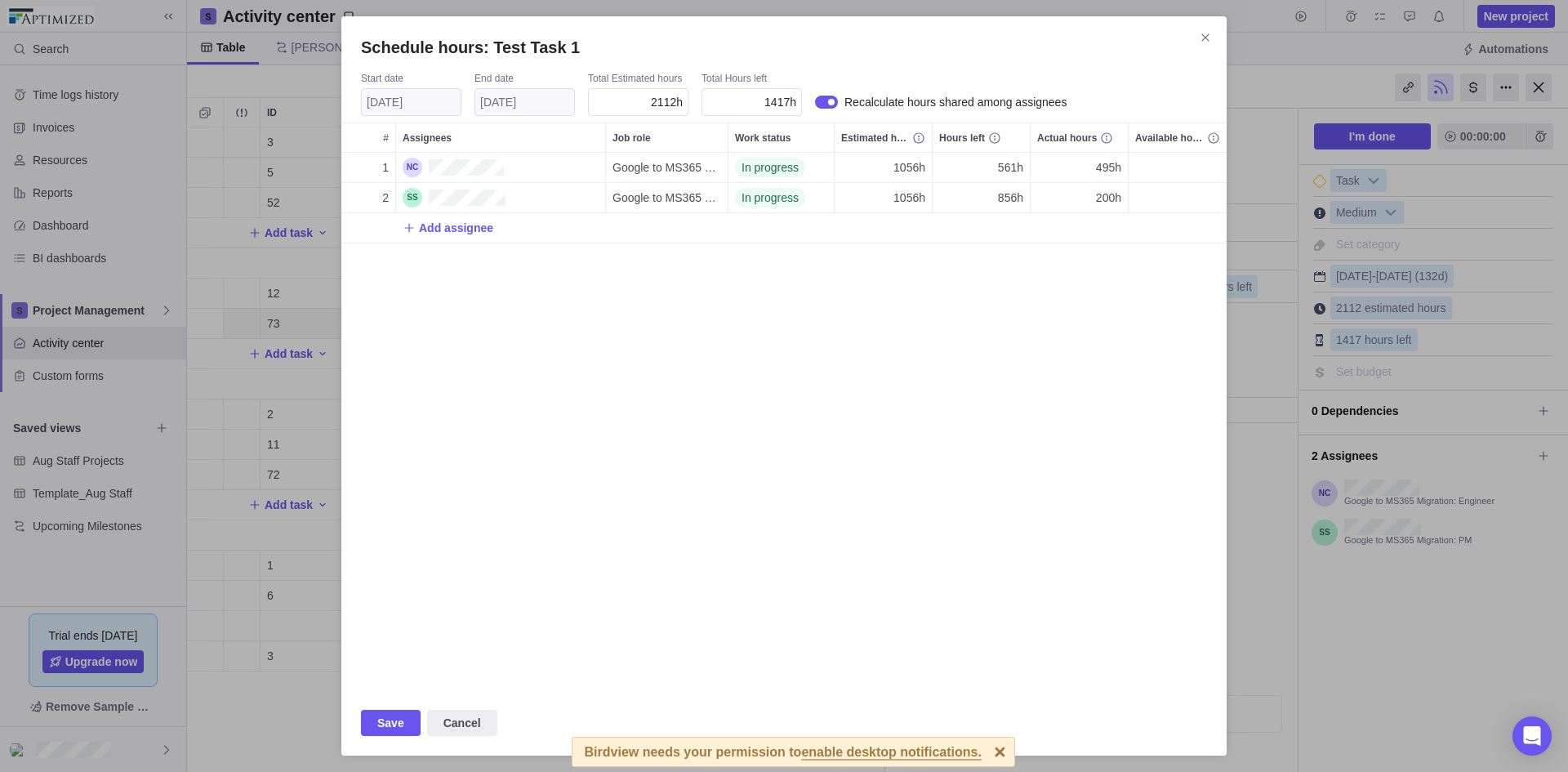
scroll to position [525, 873]
click at [609, 366] on div "1 Google to MS365 Migration: Engineer In progress 1056h 561h 495h 800h 2 Google…" at bounding box center [783, 421] width 885 height 538
click at [767, 349] on div "1 Google to MS365 Migration: Engineer In progress 1056h 561h 495h 800h 2 Google…" at bounding box center [783, 421] width 885 height 538
click at [1211, 37] on icon "Close" at bounding box center [1205, 37] width 13 height 13
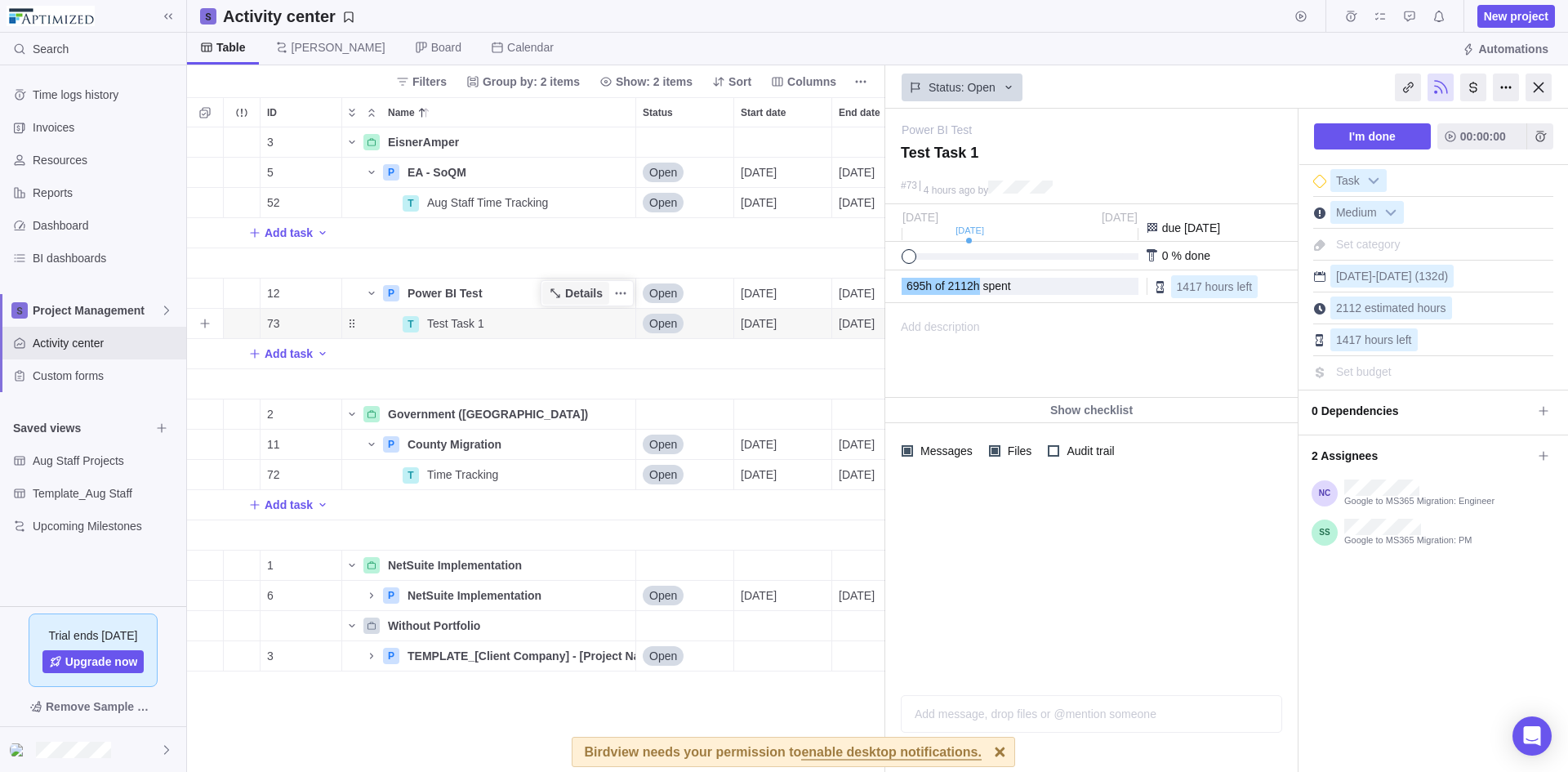
click at [570, 290] on span "Details" at bounding box center [583, 293] width 37 height 16
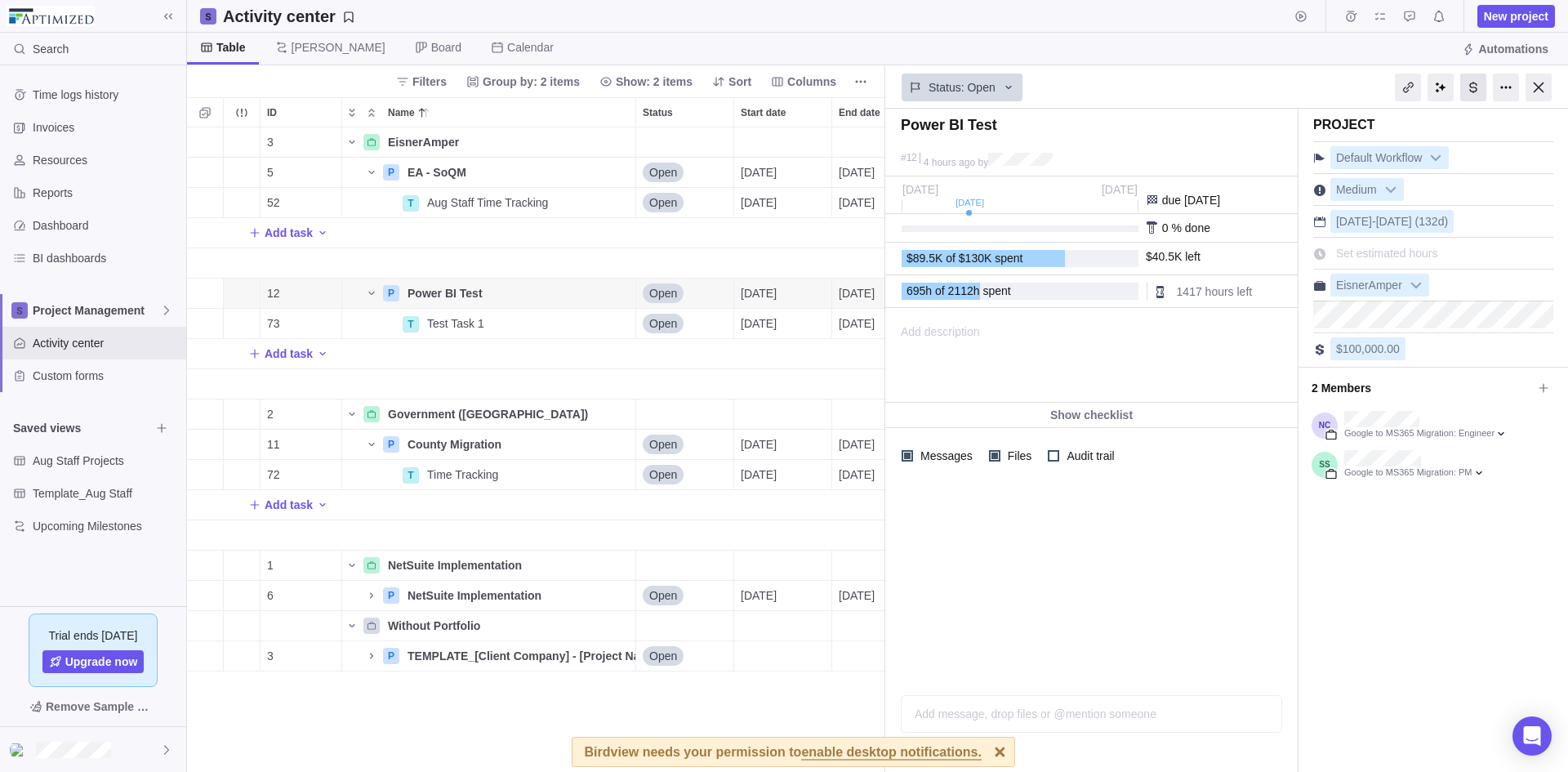
click at [1478, 93] on div at bounding box center [1473, 88] width 26 height 28
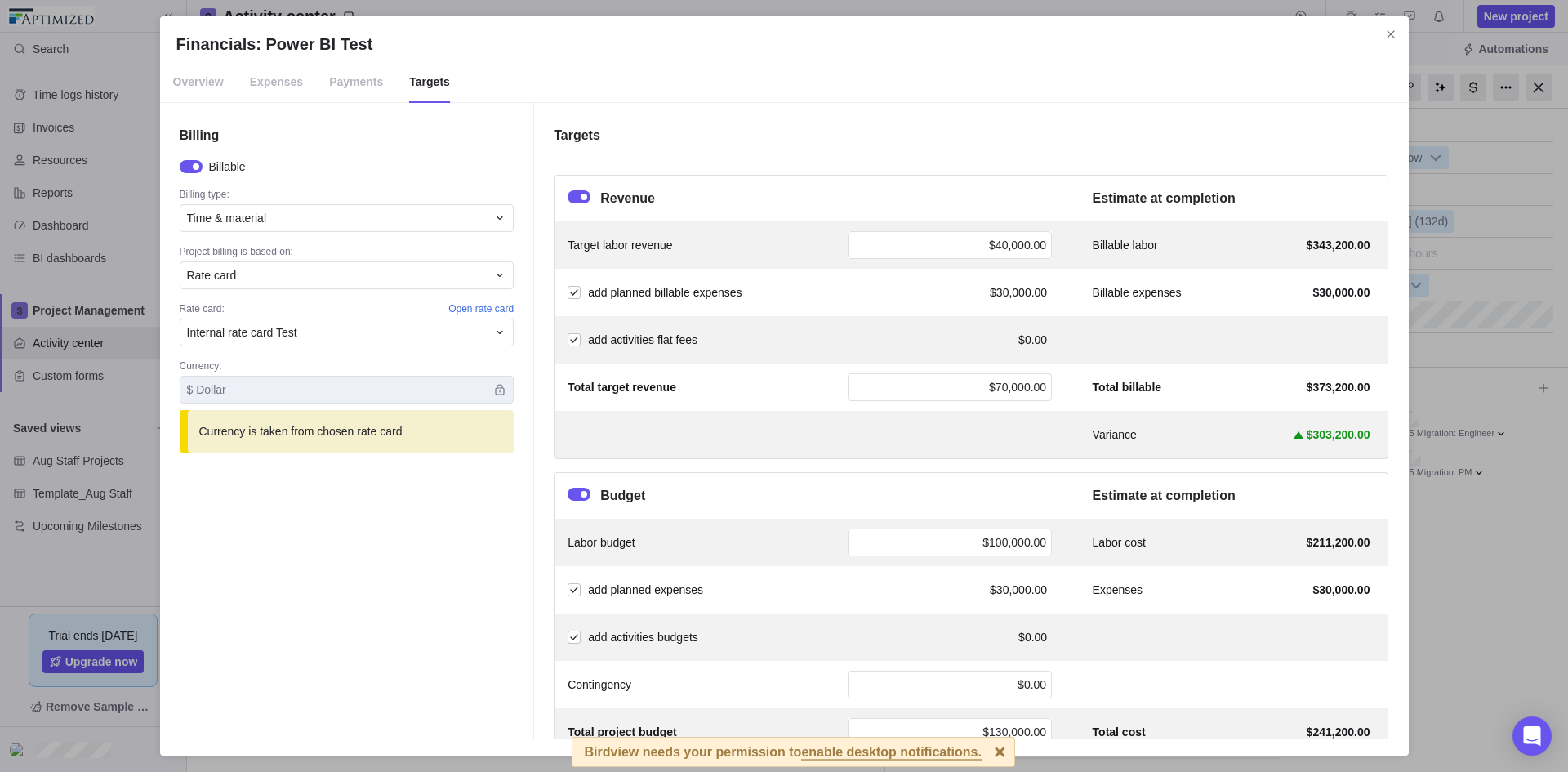
click at [258, 76] on span "Expenses" at bounding box center [276, 82] width 53 height 41
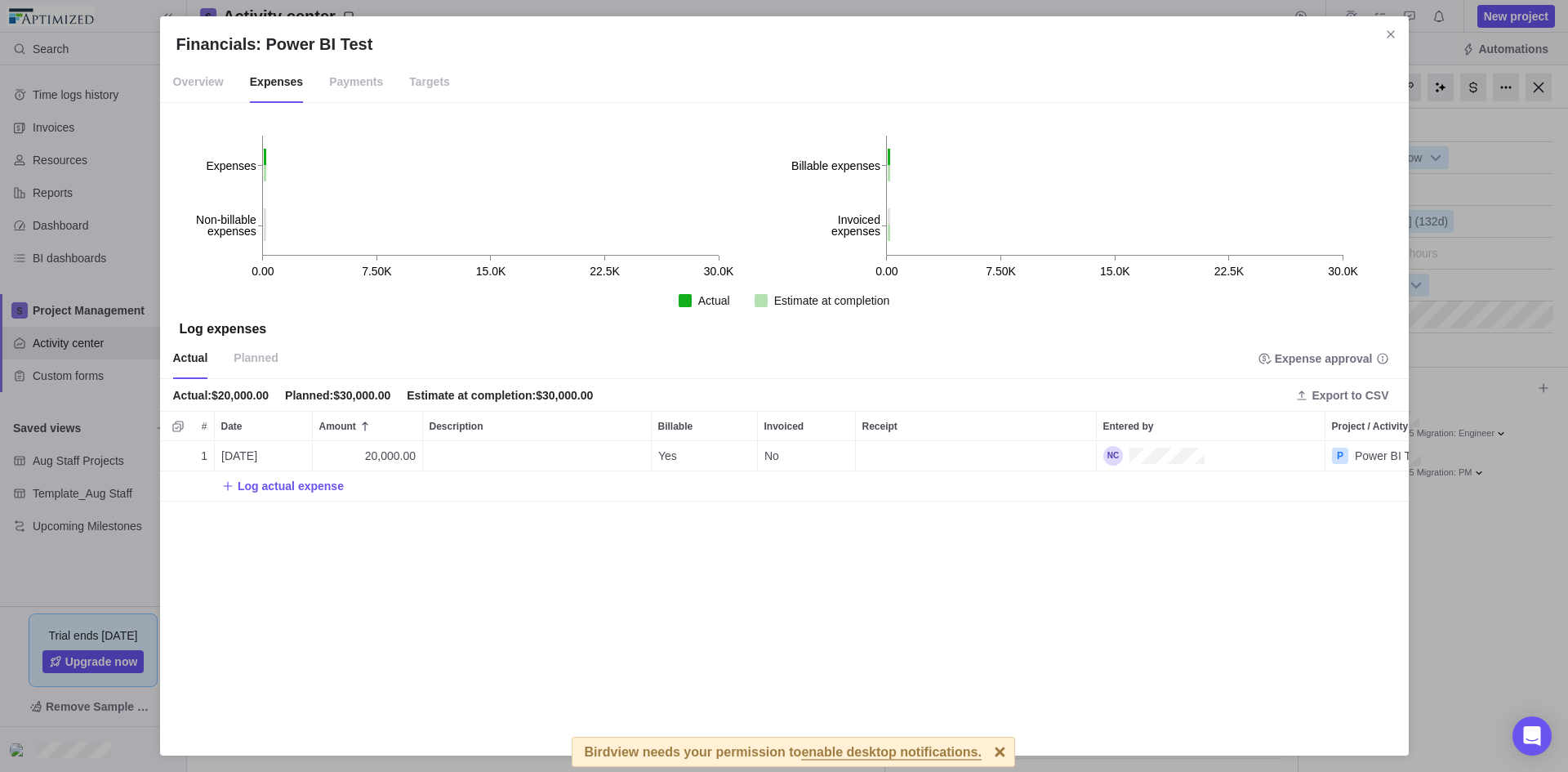
scroll to position [286, 1236]
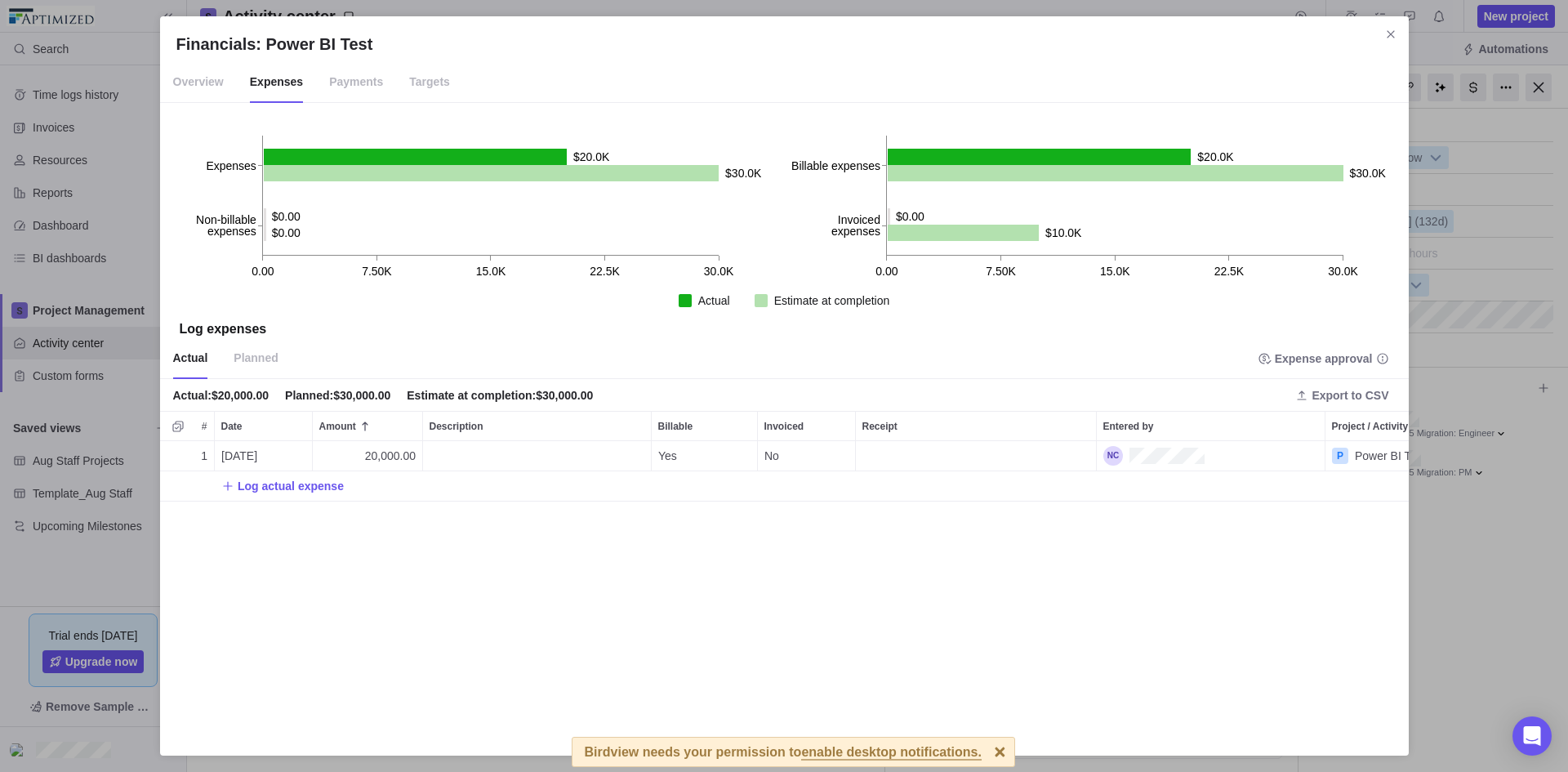
click at [757, 623] on div "1 [DATE] 20,000.00 Yes No P Power BI Test Log actual expense" at bounding box center [784, 590] width 1248 height 298
click at [272, 343] on span "Planned" at bounding box center [255, 358] width 44 height 41
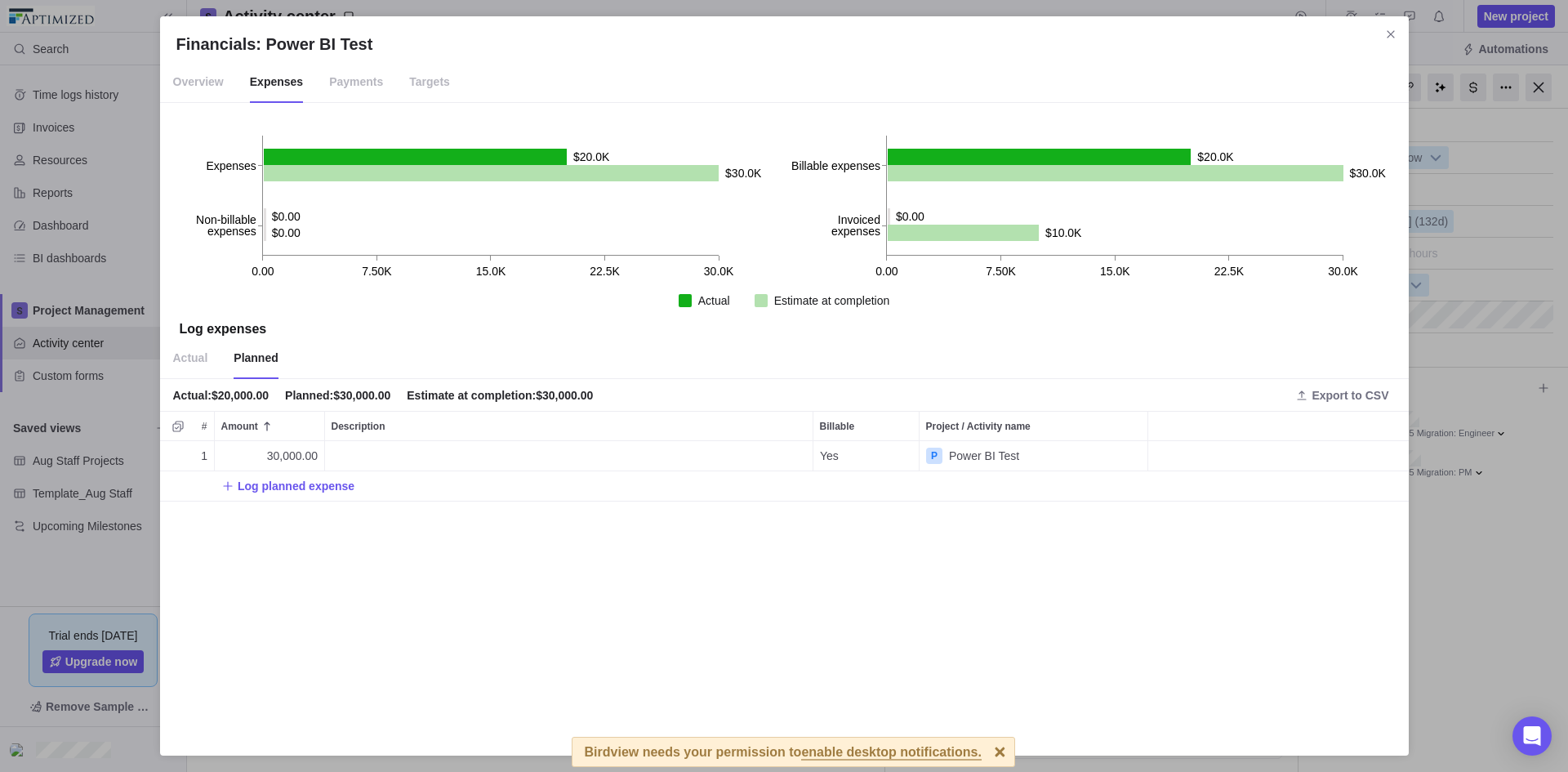
click at [424, 574] on div "1 30,000.00 Yes P Power BI Test Log planned expense" at bounding box center [784, 590] width 1248 height 298
click at [1392, 23] on span "Close" at bounding box center [1390, 34] width 23 height 23
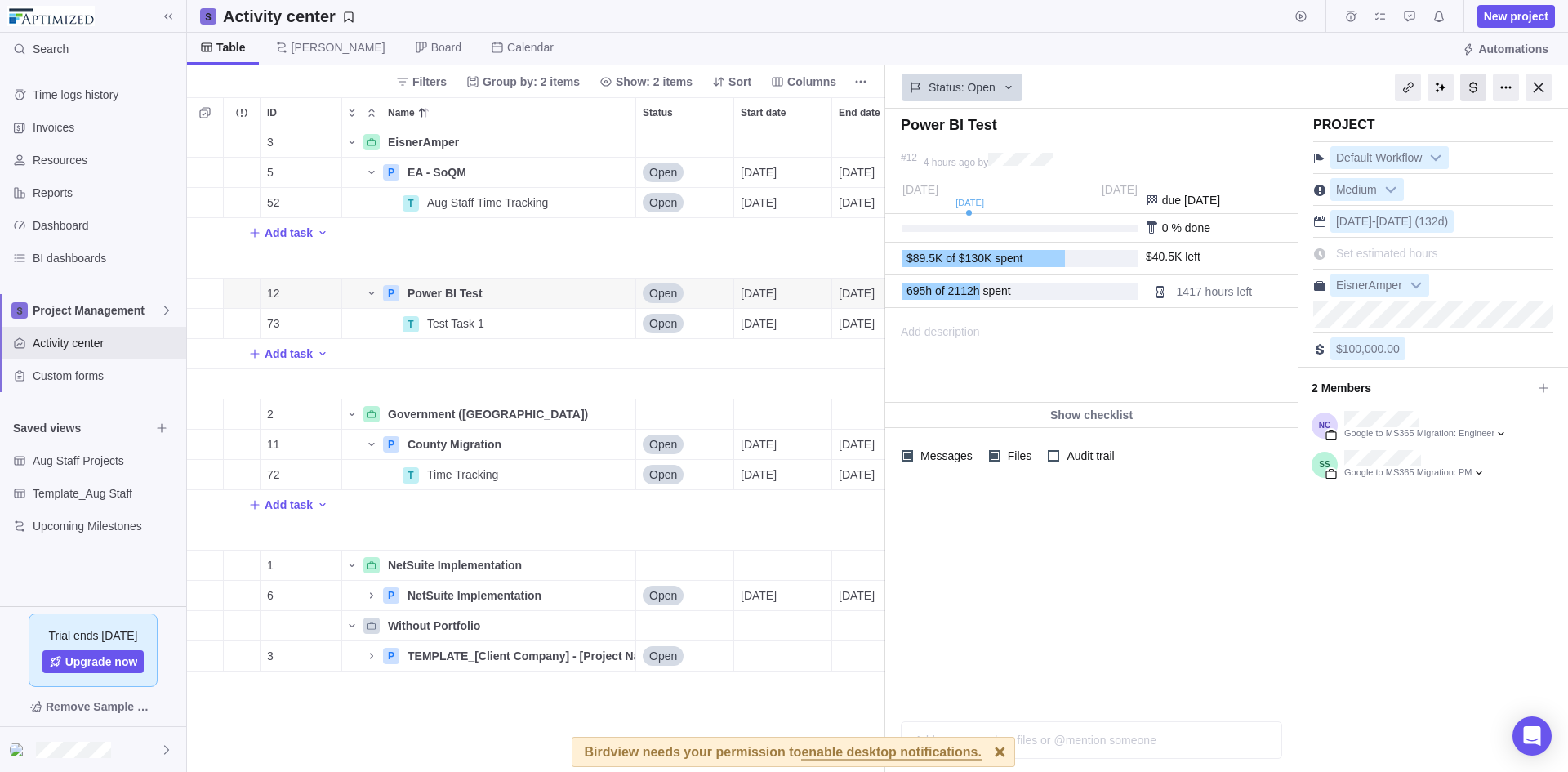
click at [1478, 85] on div at bounding box center [1473, 88] width 26 height 28
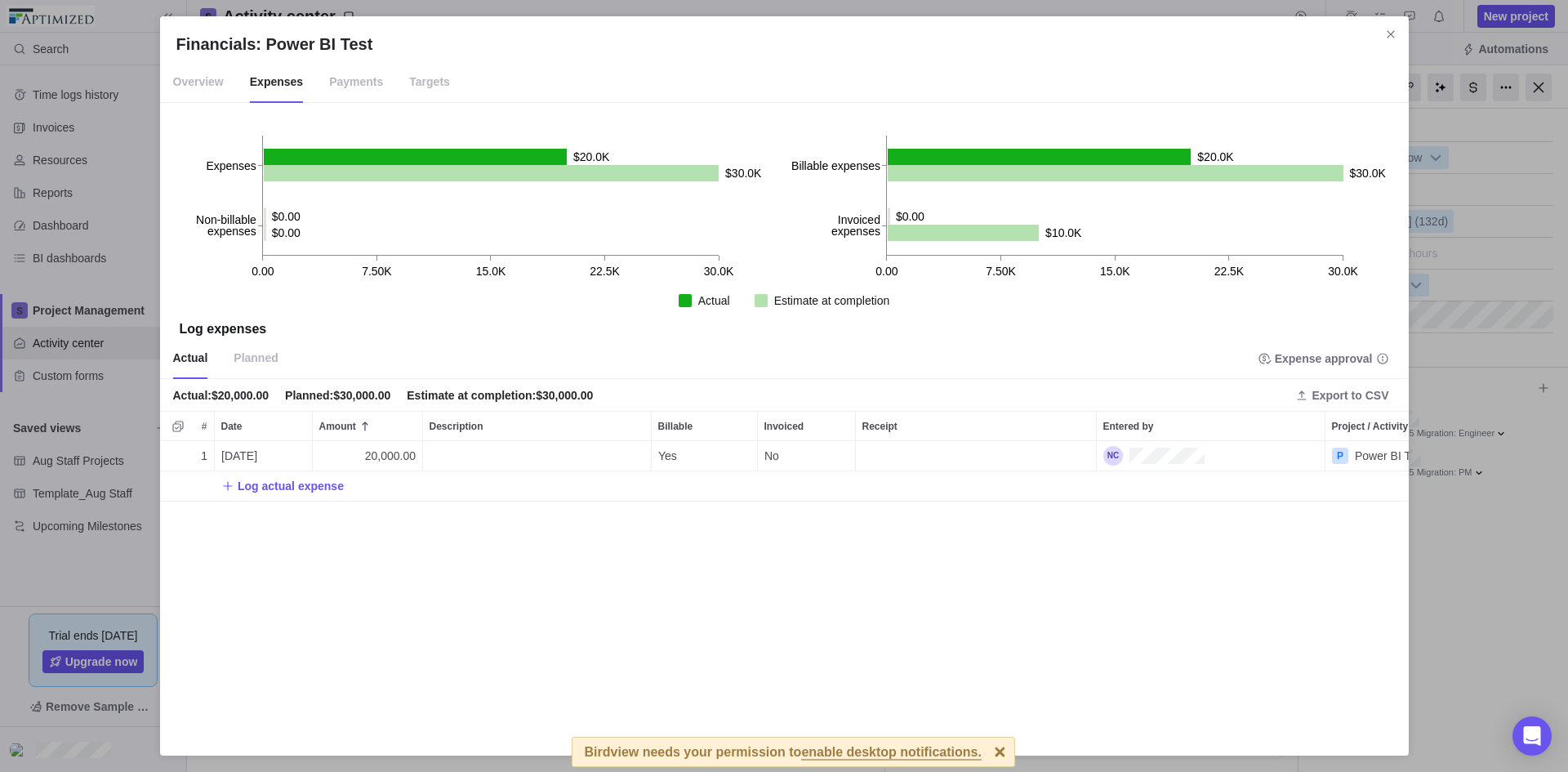
drag, startPoint x: 191, startPoint y: 69, endPoint x: 191, endPoint y: 83, distance: 14.0
click at [191, 82] on span "Overview" at bounding box center [198, 82] width 50 height 41
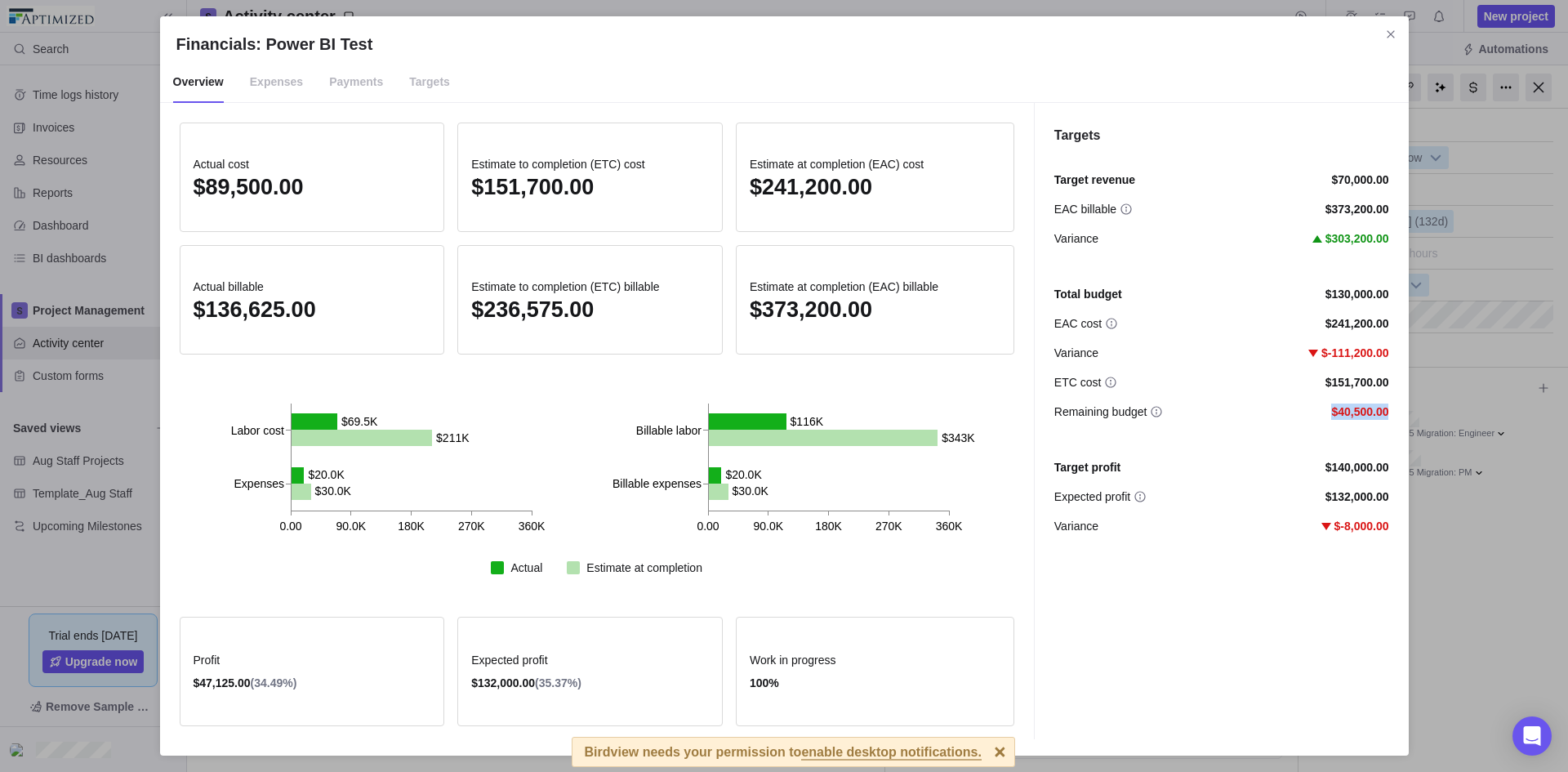
drag, startPoint x: 1333, startPoint y: 407, endPoint x: 1427, endPoint y: 414, distance: 94.3
click at [1427, 414] on div "Financials: Power BI Test Overview Expenses Payments Targets Actual cost $89,50…" at bounding box center [784, 386] width 1568 height 772
click at [1242, 608] on div "Target revenue $70,000.00 EAC billable $373,200.00 Variance $303,200.00 Total b…" at bounding box center [1222, 430] width 335 height 571
click at [1227, 628] on div "Target revenue $70,000.00 EAC billable $373,200.00 Variance $303,200.00 Total b…" at bounding box center [1222, 430] width 335 height 571
click at [1222, 620] on div "Target revenue $70,000.00 EAC billable $373,200.00 Variance $303,200.00 Total b…" at bounding box center [1222, 430] width 335 height 571
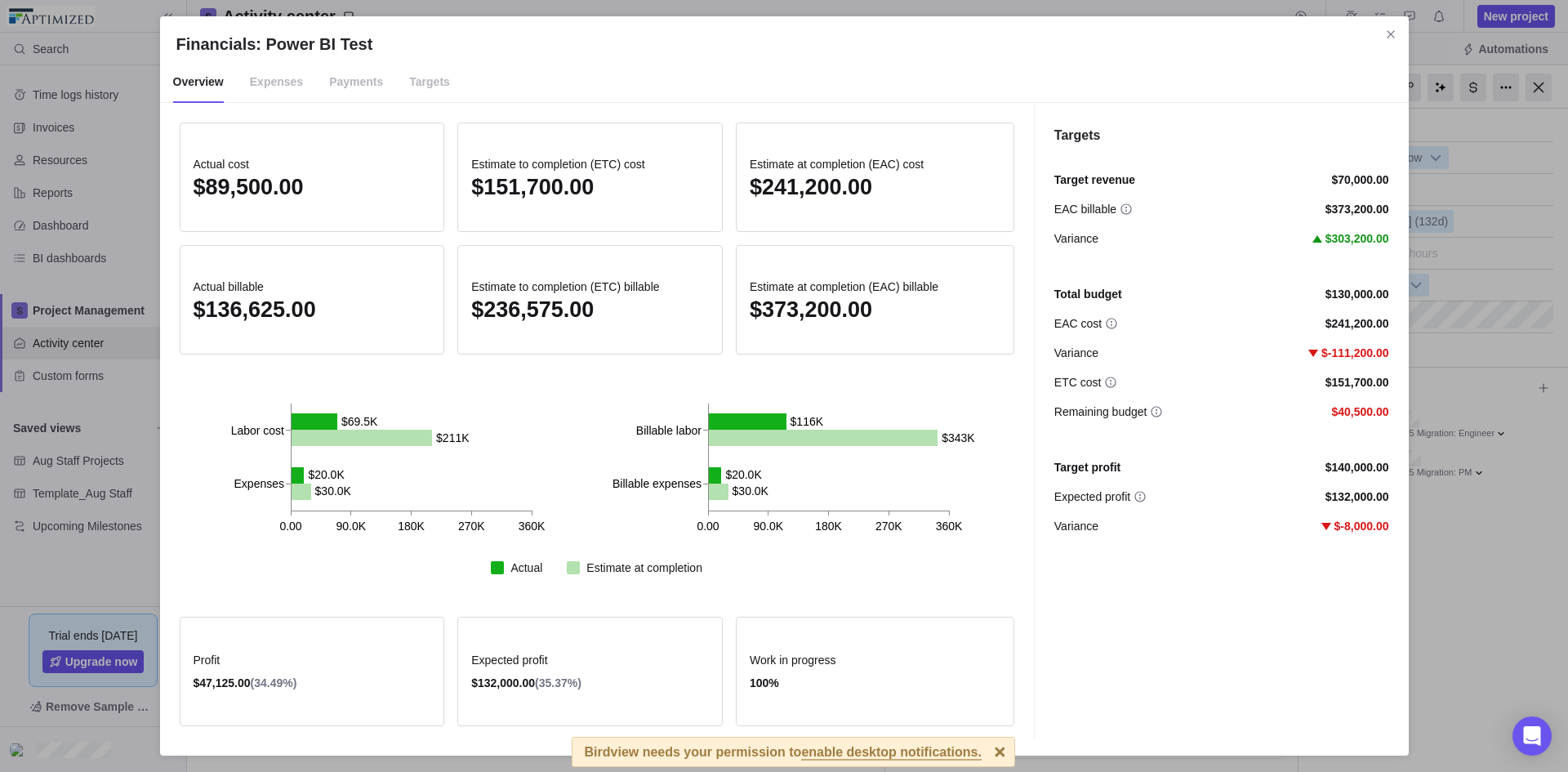
click at [678, 86] on div "Overview Expenses Payments Targets" at bounding box center [784, 82] width 1248 height 41
click at [678, 63] on div "Overview Expenses Payments Targets" at bounding box center [784, 82] width 1248 height 41
click at [685, 53] on h2 "Financials: Power BI Test" at bounding box center [784, 44] width 1216 height 23
